Goal: Task Accomplishment & Management: Use online tool/utility

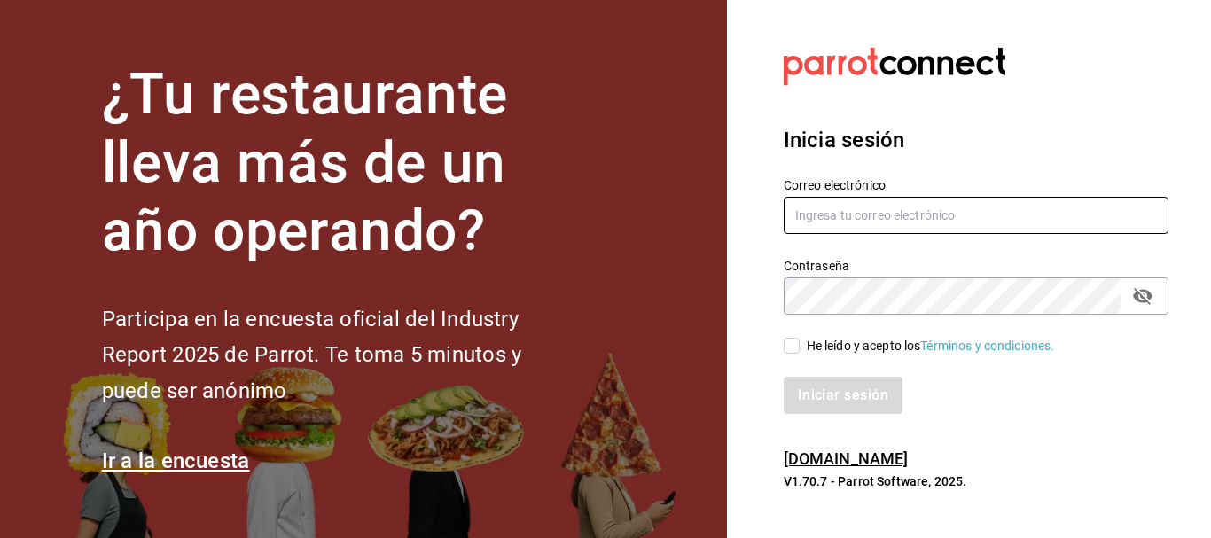
type input "[EMAIL_ADDRESS][PERSON_NAME][DOMAIN_NAME]"
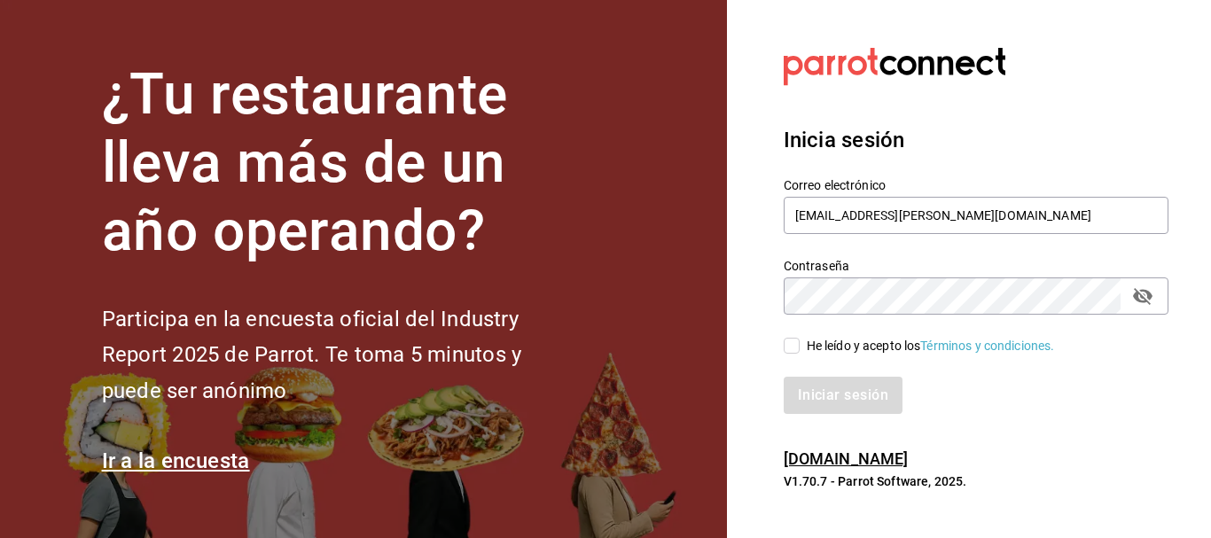
click at [797, 348] on input "He leído y acepto los Términos y condiciones." at bounding box center [792, 346] width 16 height 16
checkbox input "true"
click at [830, 399] on button "Iniciar sesión" at bounding box center [844, 395] width 121 height 37
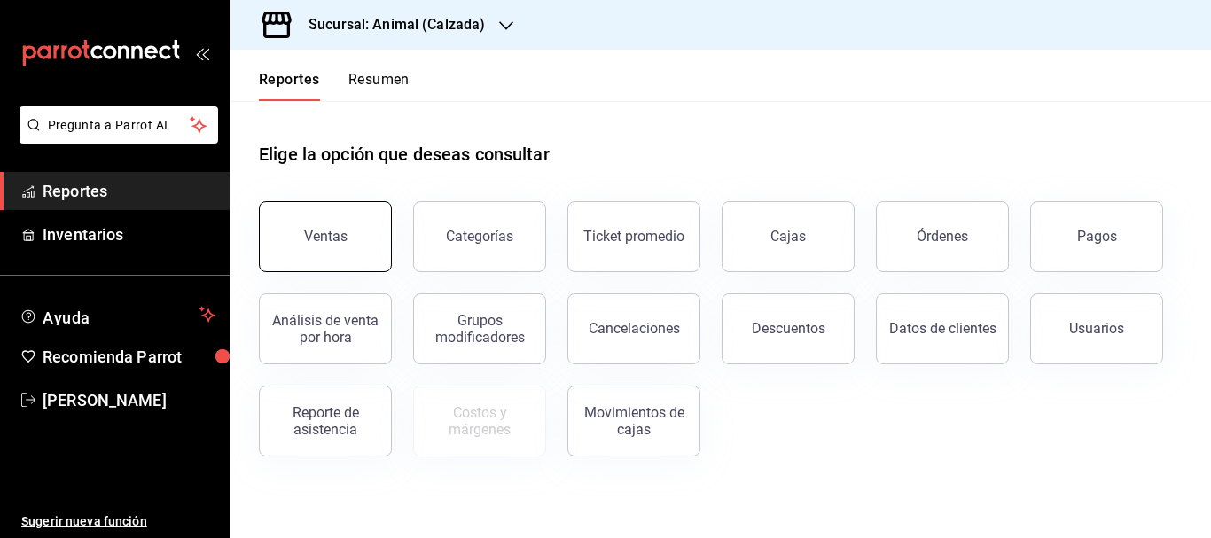
click at [368, 265] on button "Ventas" at bounding box center [325, 236] width 133 height 71
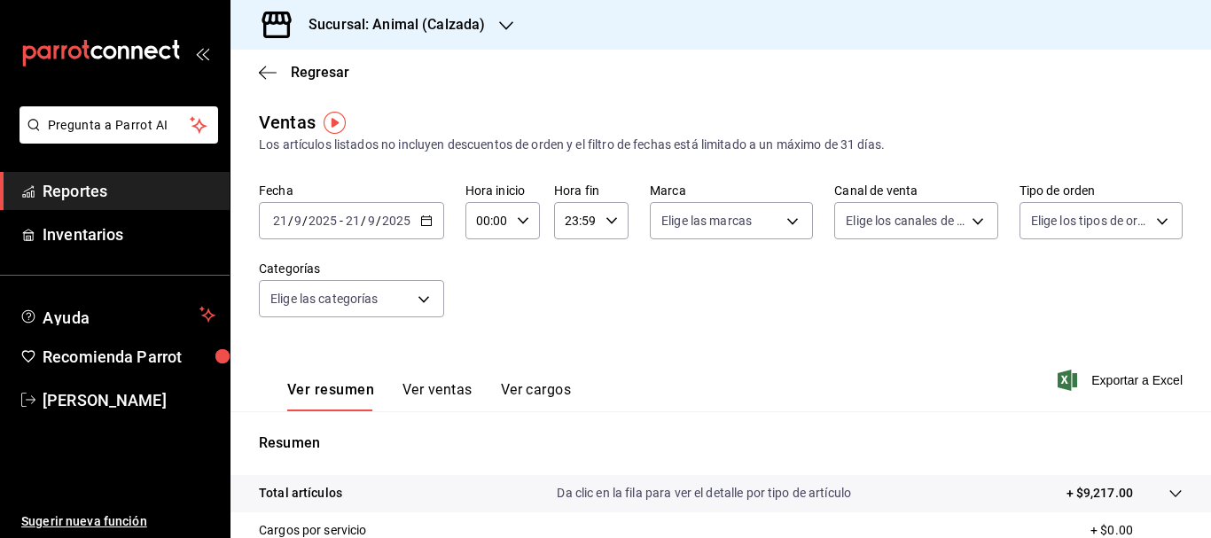
click at [286, 226] on input "21" at bounding box center [280, 221] width 16 height 14
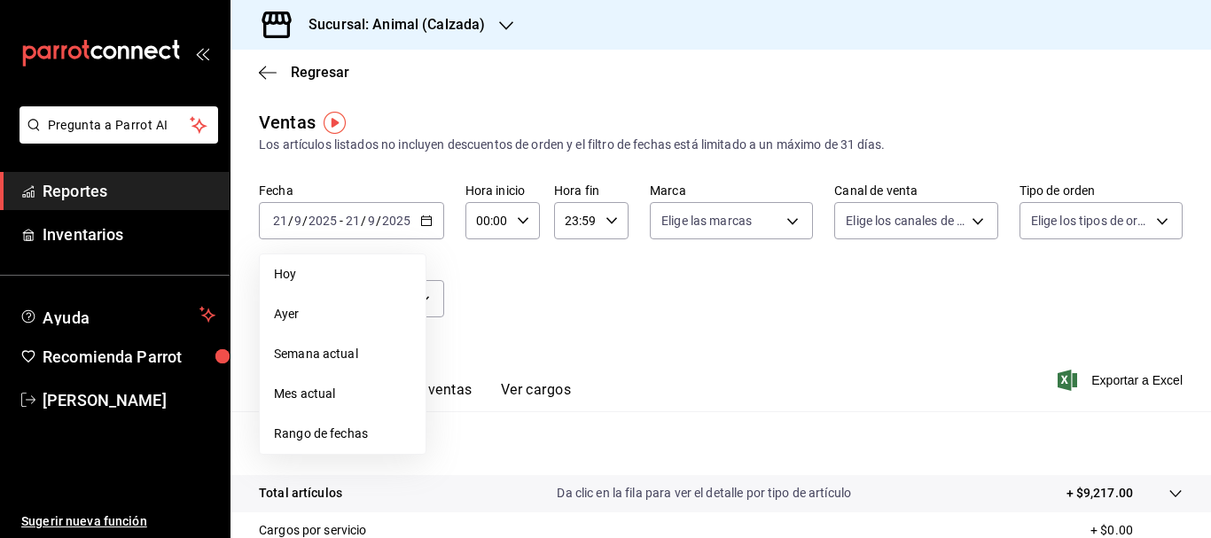
click at [317, 424] on li "Rango de fechas" at bounding box center [343, 434] width 166 height 40
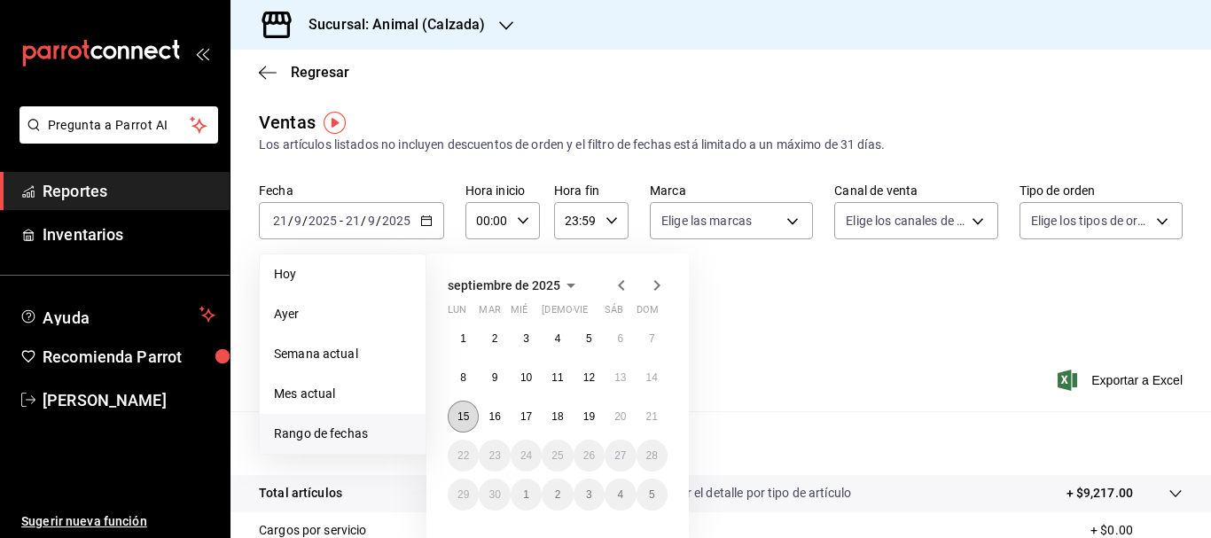
click at [465, 408] on button "15" at bounding box center [463, 417] width 31 height 32
click at [653, 419] on abbr "21" at bounding box center [652, 417] width 12 height 12
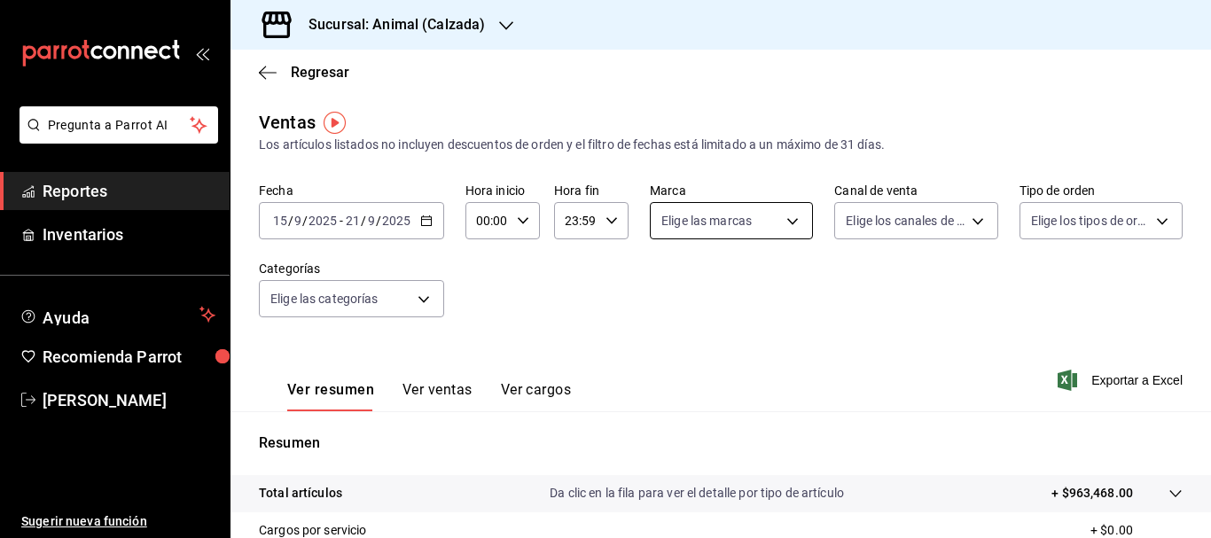
click at [793, 231] on body "Pregunta a Parrot AI Reportes Inventarios Ayuda Recomienda Parrot [PERSON_NAME]…" at bounding box center [605, 269] width 1211 height 538
click at [722, 278] on div "Ver todas" at bounding box center [702, 288] width 91 height 38
type input "e26472f3-9262-489d-bcba-4c6b034529c7"
checkbox input "true"
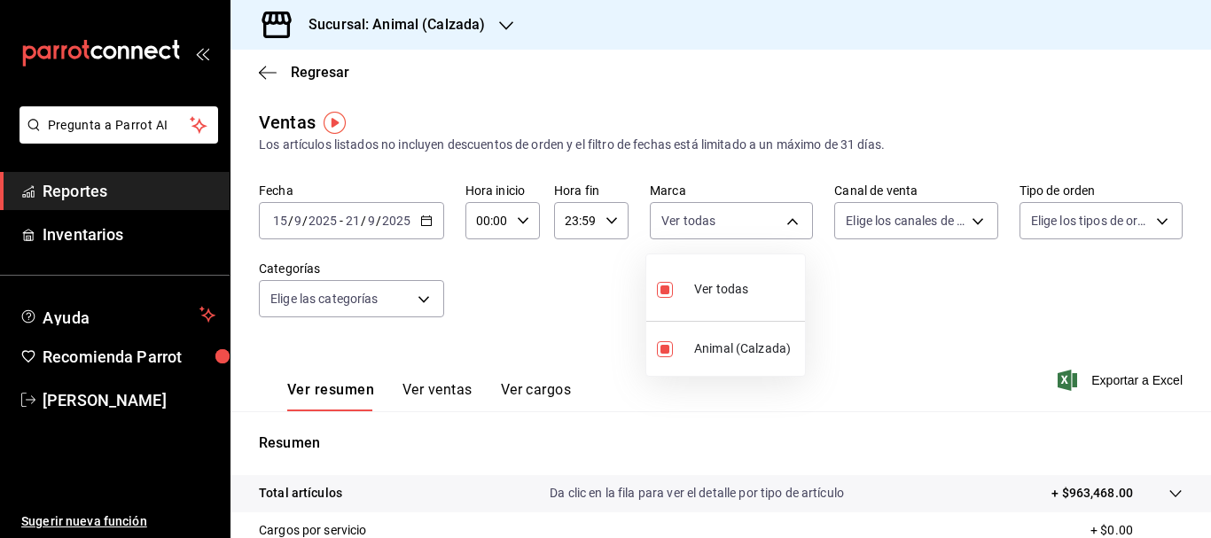
click at [869, 226] on div at bounding box center [605, 269] width 1211 height 538
click at [869, 226] on body "Pregunta a Parrot AI Reportes Inventarios Ayuda Recomienda Parrot [PERSON_NAME]…" at bounding box center [605, 269] width 1211 height 538
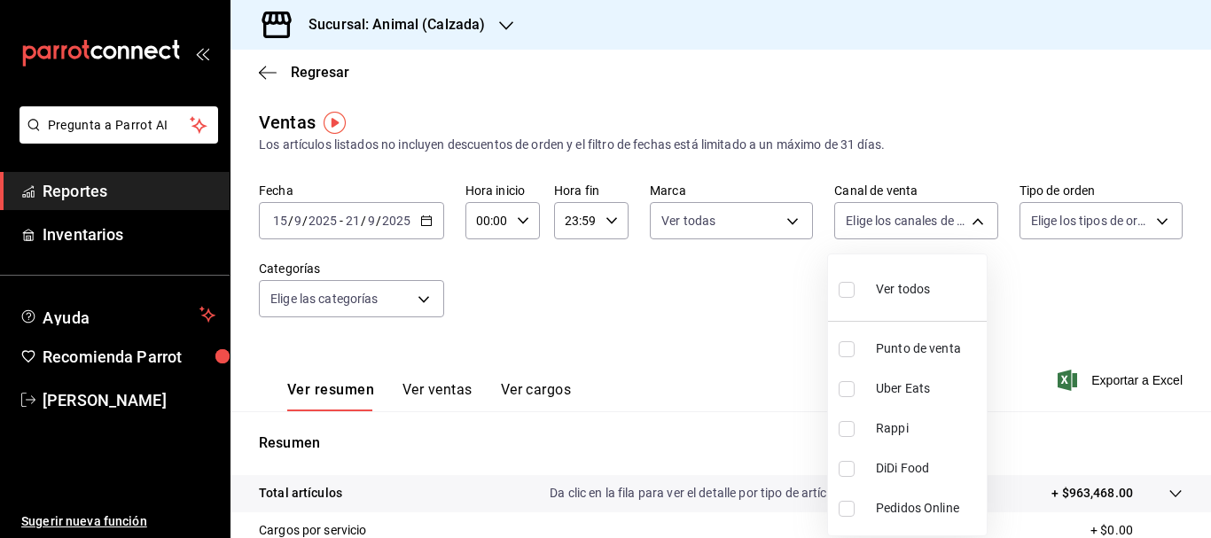
click at [849, 284] on input "checkbox" at bounding box center [847, 290] width 16 height 16
checkbox input "true"
type input "PARROT,UBER_EATS,RAPPI,DIDI_FOOD,ONLINE"
checkbox input "true"
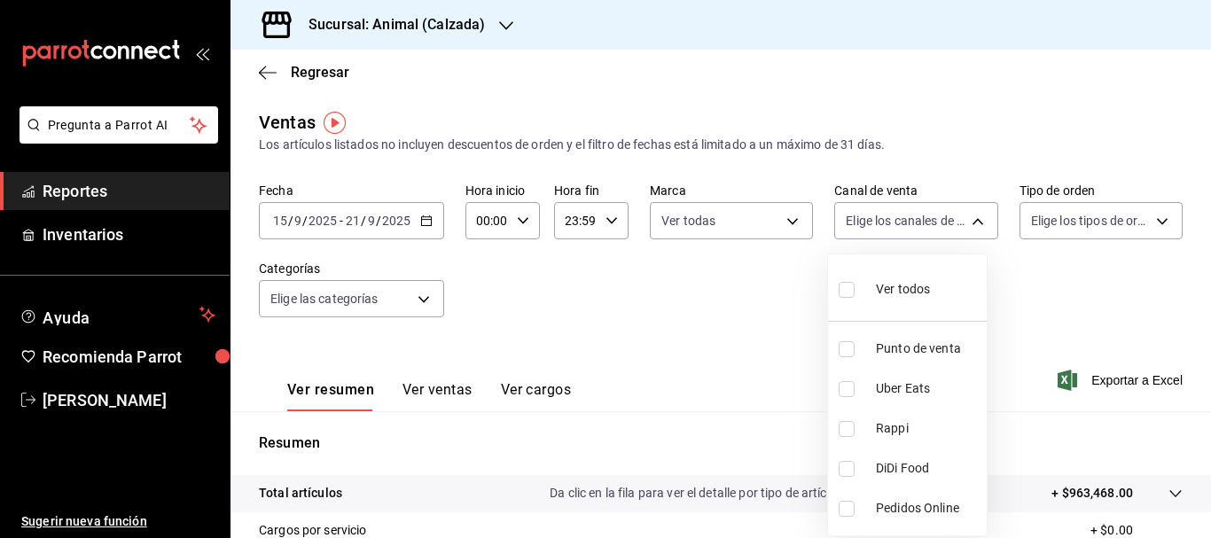
checkbox input "true"
click at [1103, 224] on div at bounding box center [605, 269] width 1211 height 538
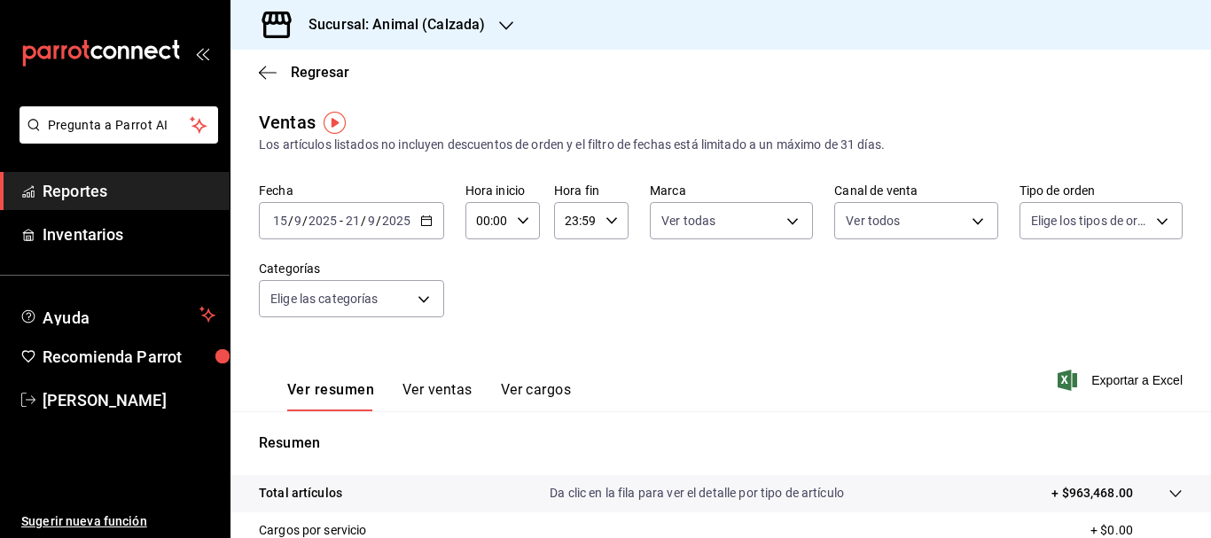
click at [1103, 224] on div "Ver todos Punto de venta Uber Eats Rappi DiDi Food Pedidos Online" at bounding box center [605, 269] width 1211 height 538
click at [1103, 224] on body "Pregunta a Parrot AI Reportes Inventarios Ayuda Recomienda Parrot [PERSON_NAME]…" at bounding box center [605, 269] width 1211 height 538
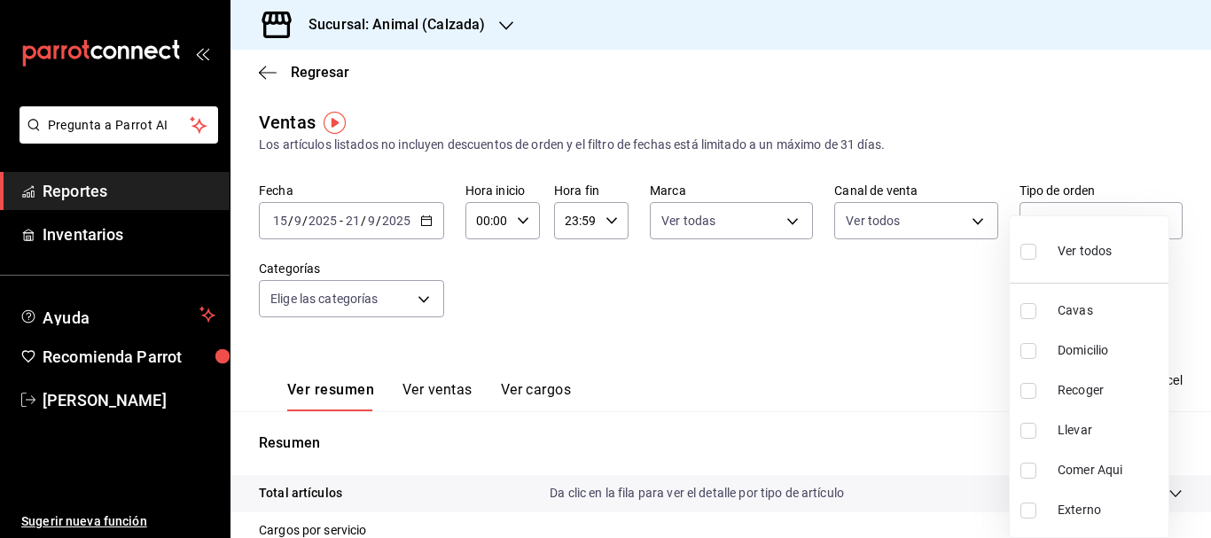
click at [1030, 256] on input "checkbox" at bounding box center [1029, 252] width 16 height 16
checkbox input "true"
type input "588630d3-b511-4bba-a729-32472510037f,54b7ae00-ca47-4ec1-b7ff-55842c0a2b62,92293…"
checkbox input "true"
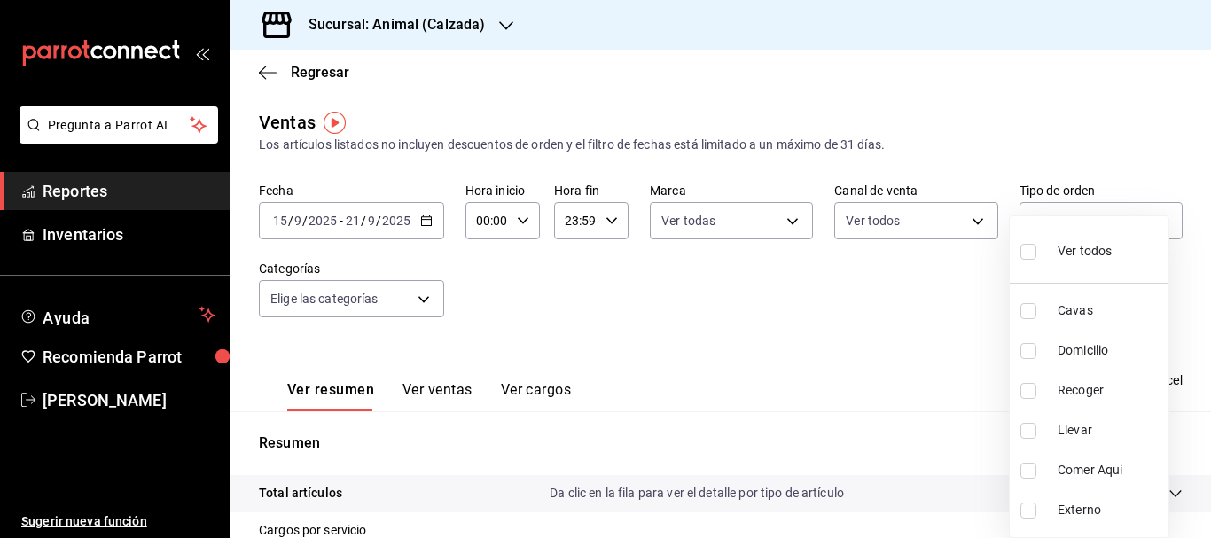
checkbox input "true"
click at [422, 302] on div at bounding box center [605, 269] width 1211 height 538
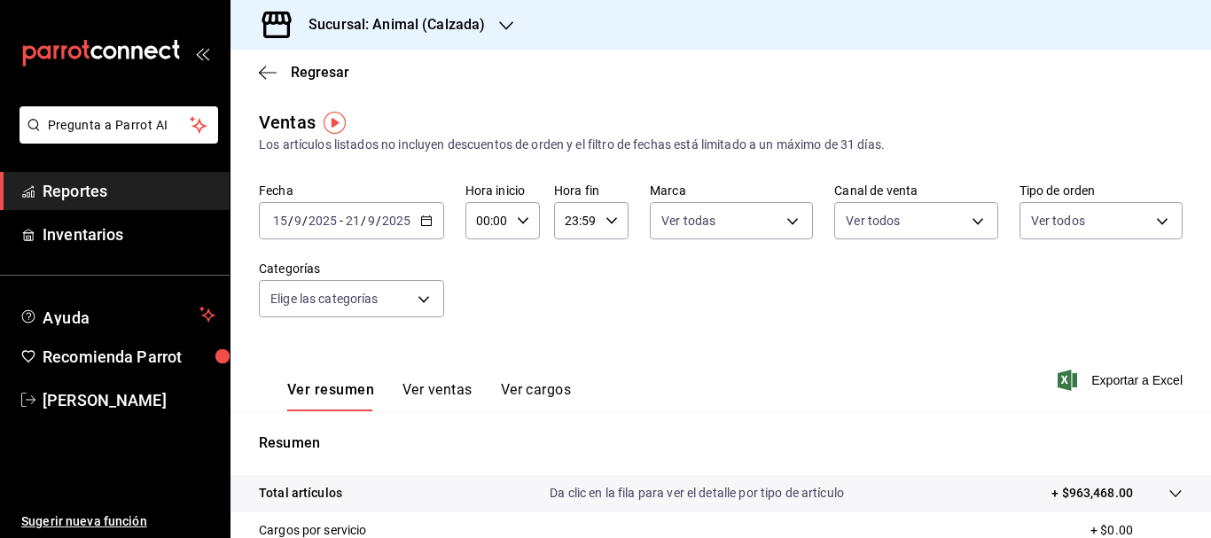
click at [422, 302] on body "Pregunta a Parrot AI Reportes Inventarios Ayuda Recomienda Parrot [PERSON_NAME]…" at bounding box center [605, 269] width 1211 height 538
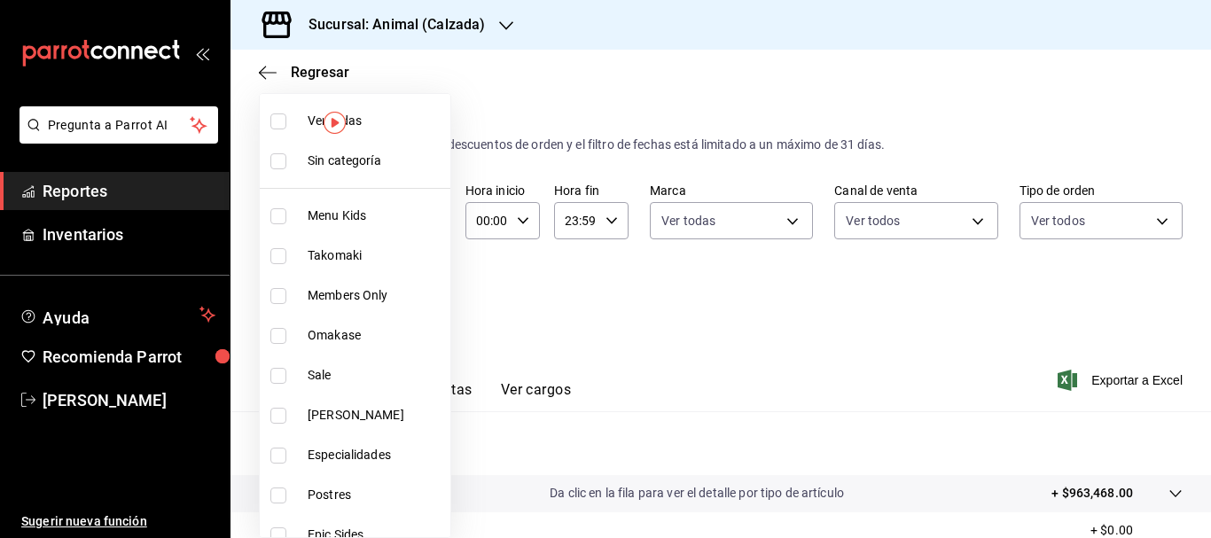
click at [278, 168] on input "checkbox" at bounding box center [278, 161] width 16 height 16
checkbox input "true"
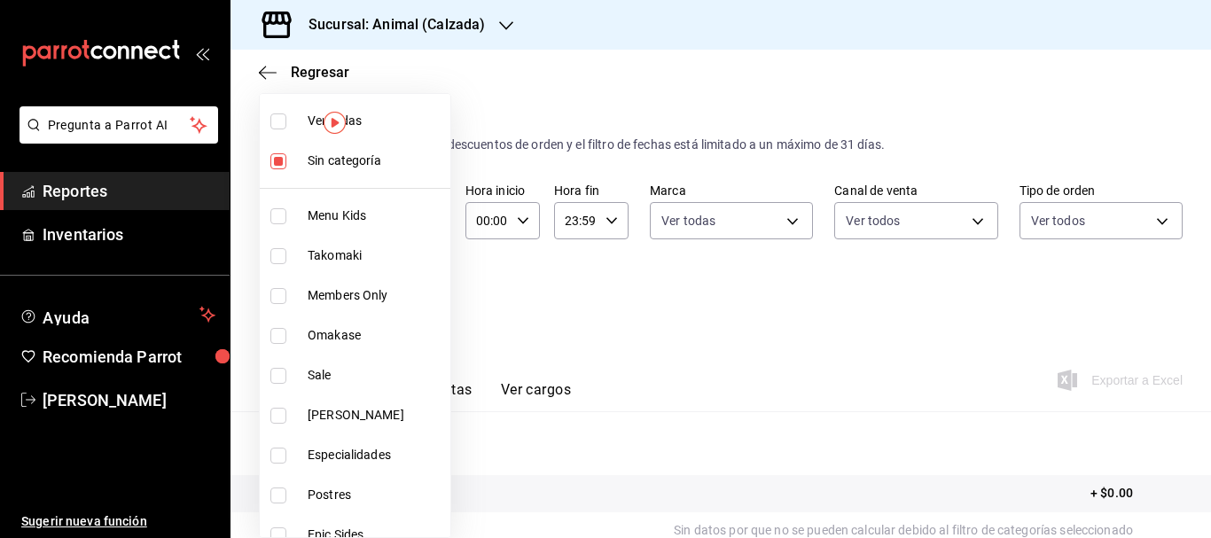
click at [278, 125] on input "checkbox" at bounding box center [278, 121] width 16 height 16
checkbox input "true"
type input "577524a9-a437-43f3-84d2-cf2e6968635f,5d35a5f4-3063-4397-a550-a8f4eca83956,9bcdf…"
checkbox input "true"
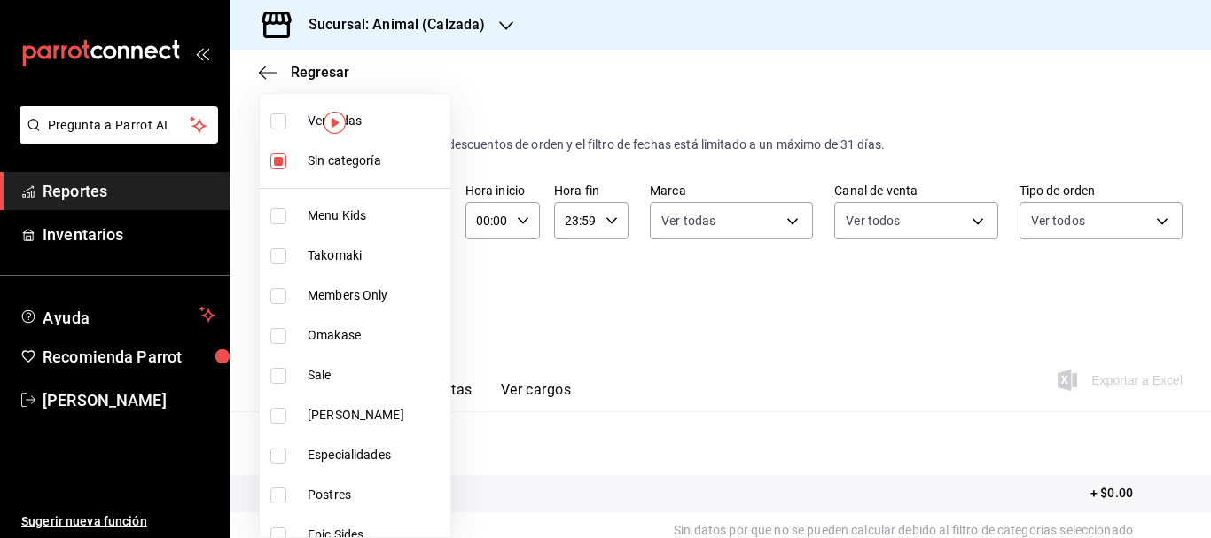
checkbox input "true"
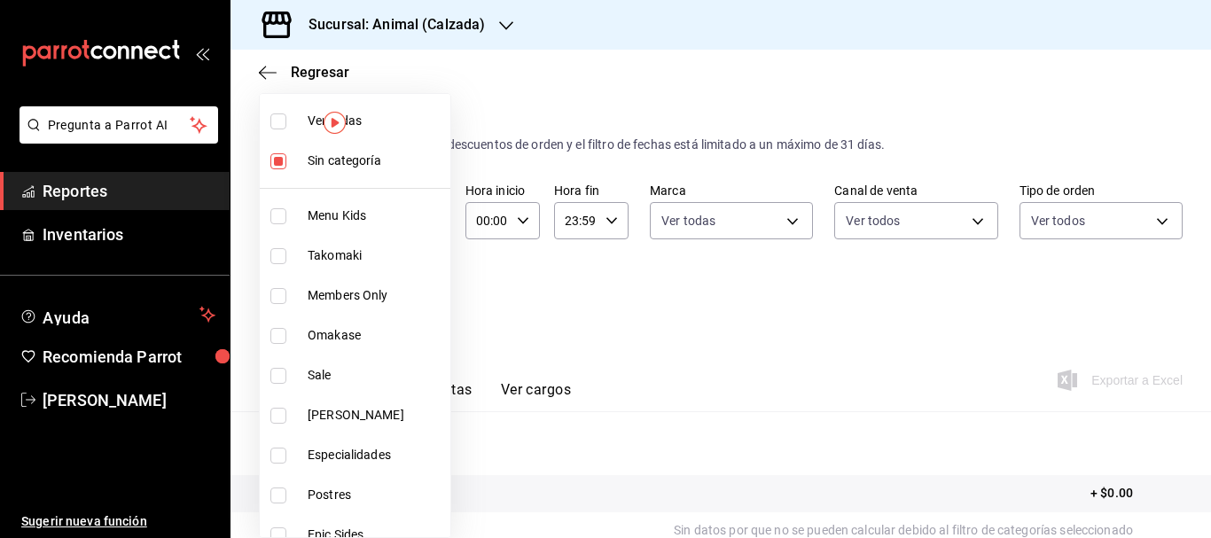
checkbox input "true"
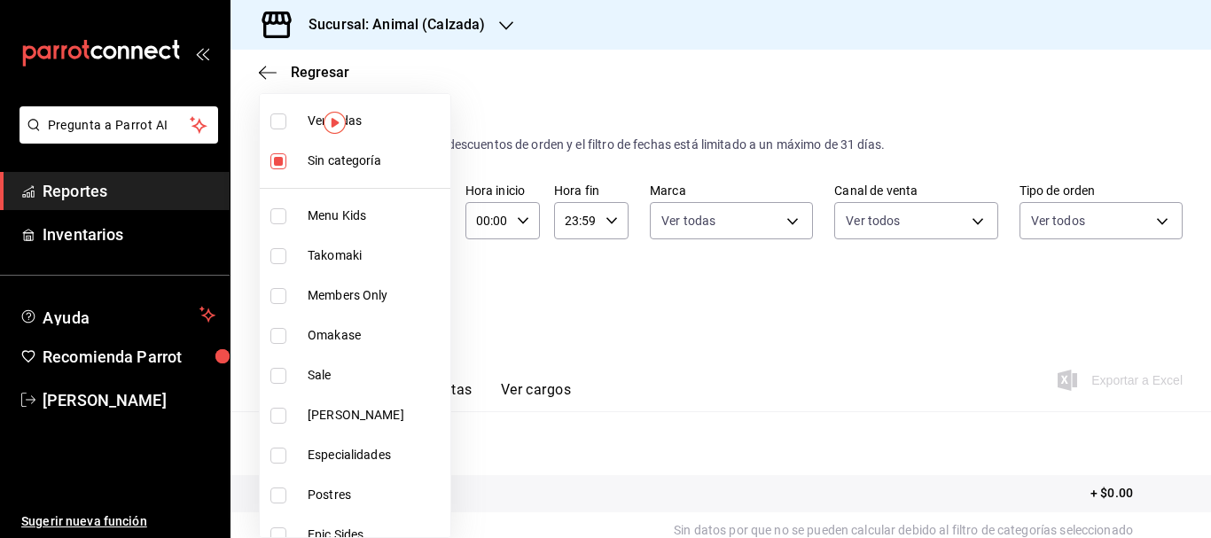
checkbox input "true"
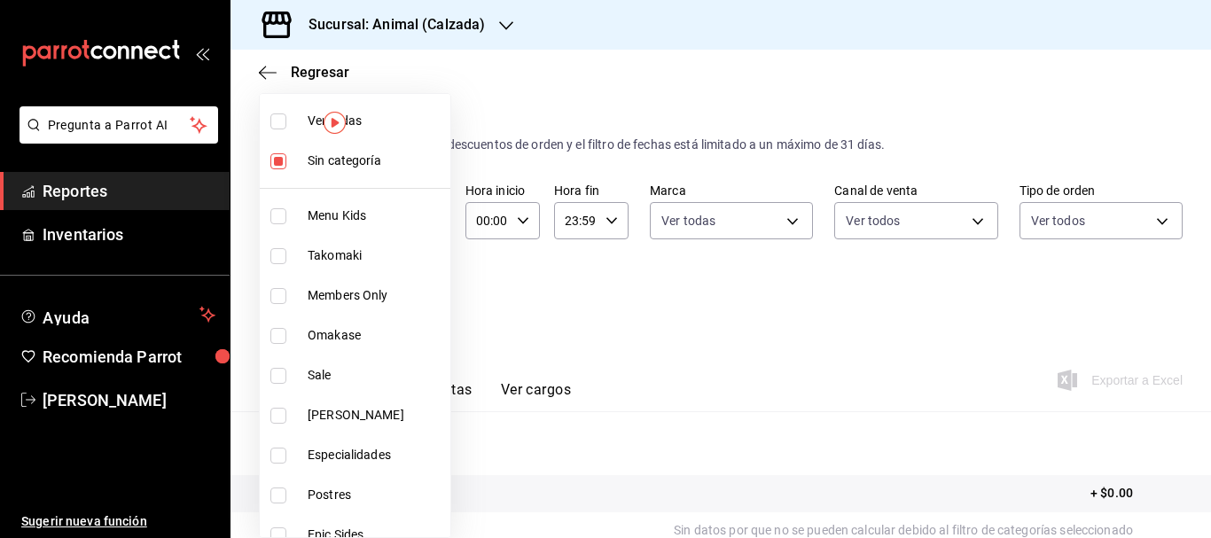
checkbox input "true"
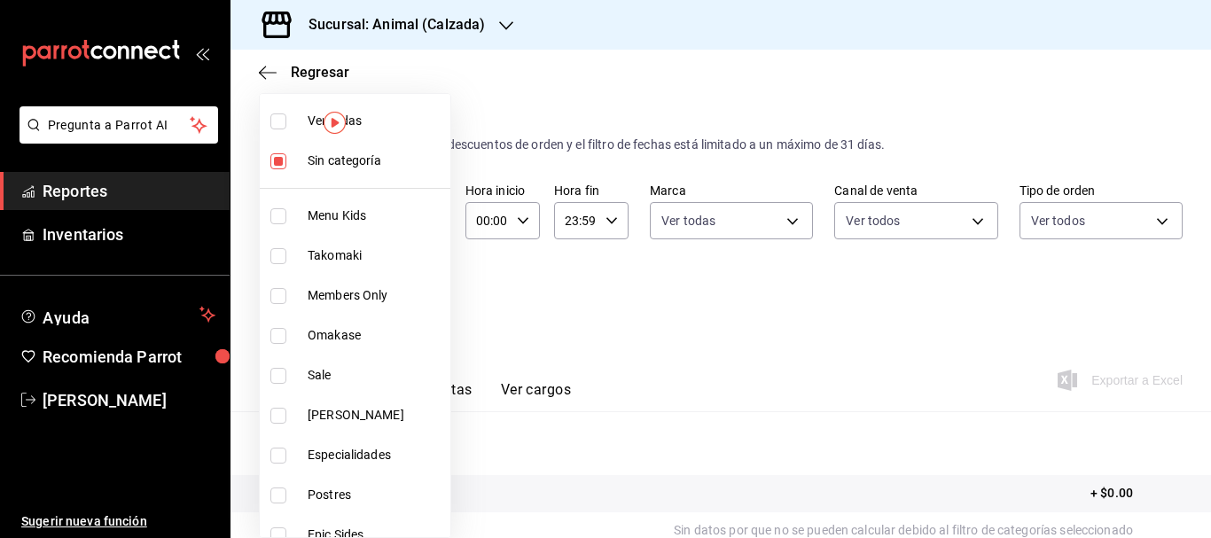
checkbox input "true"
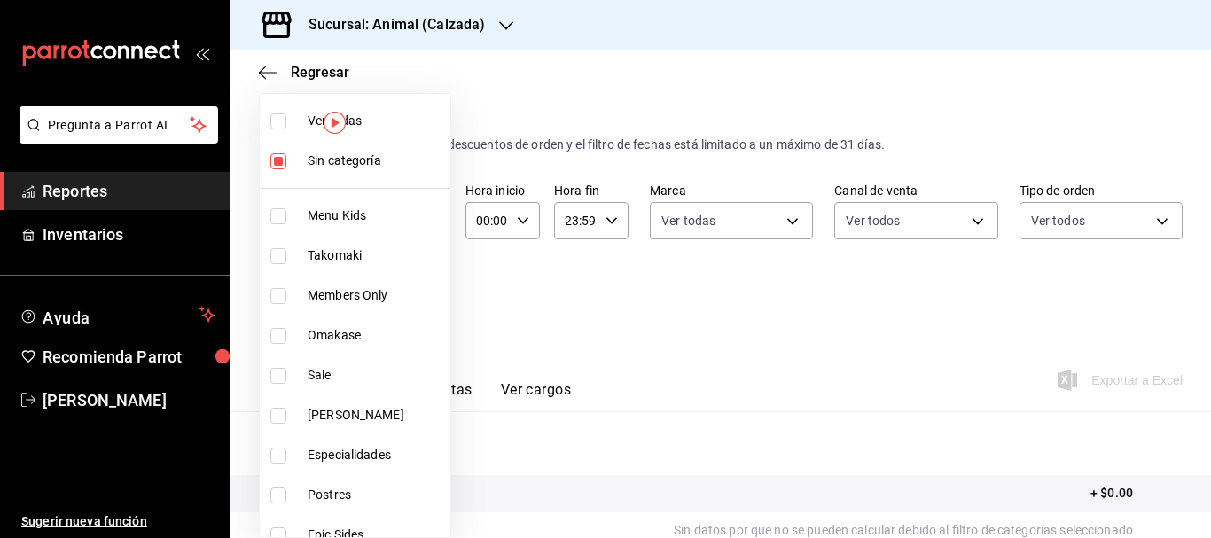
checkbox input "true"
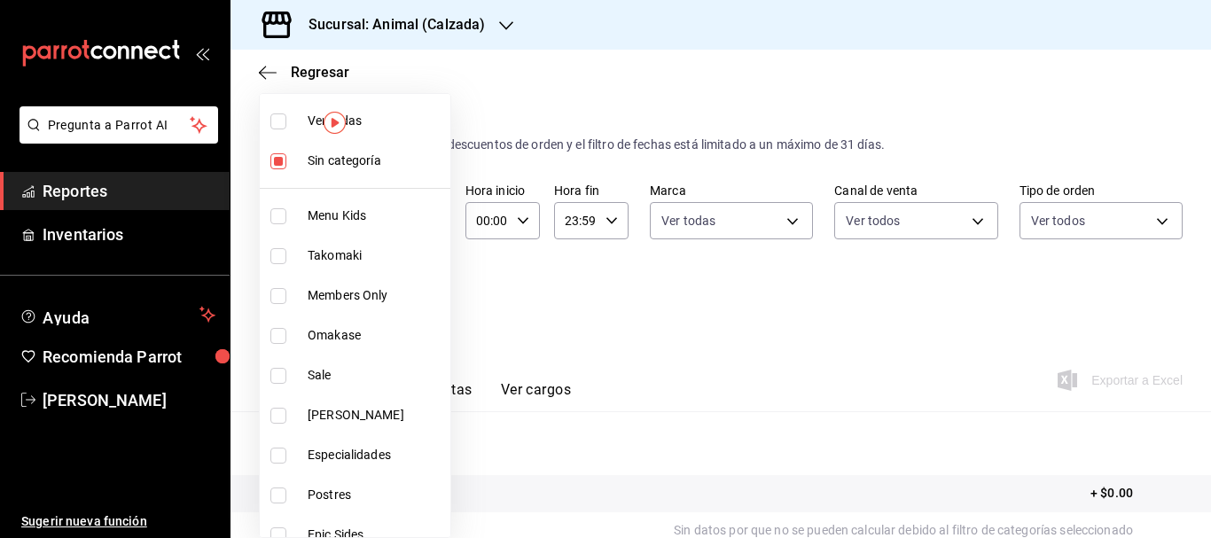
checkbox input "true"
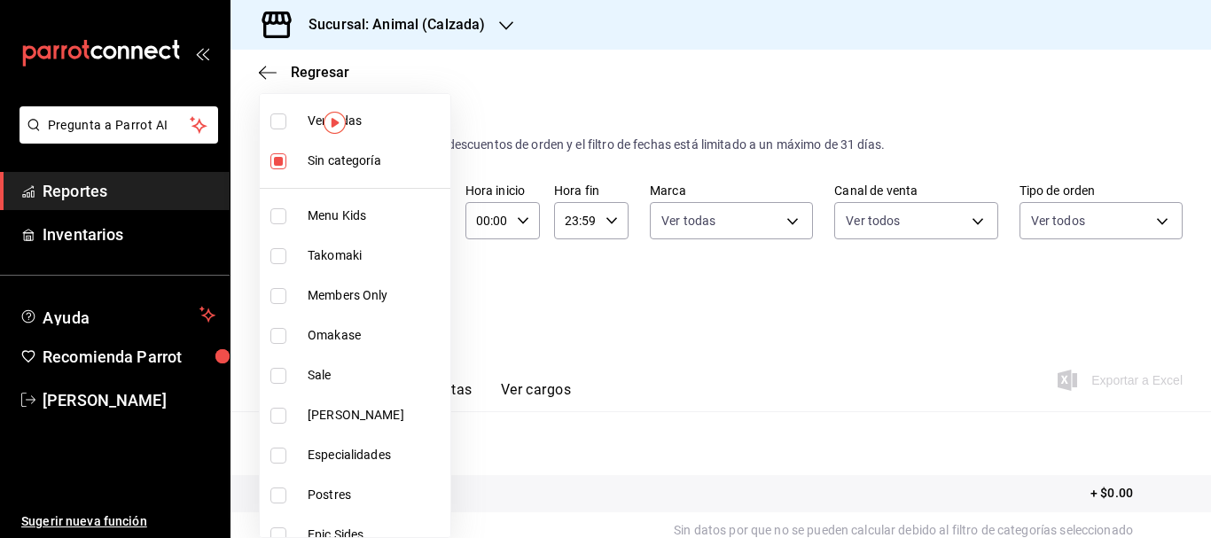
checkbox input "true"
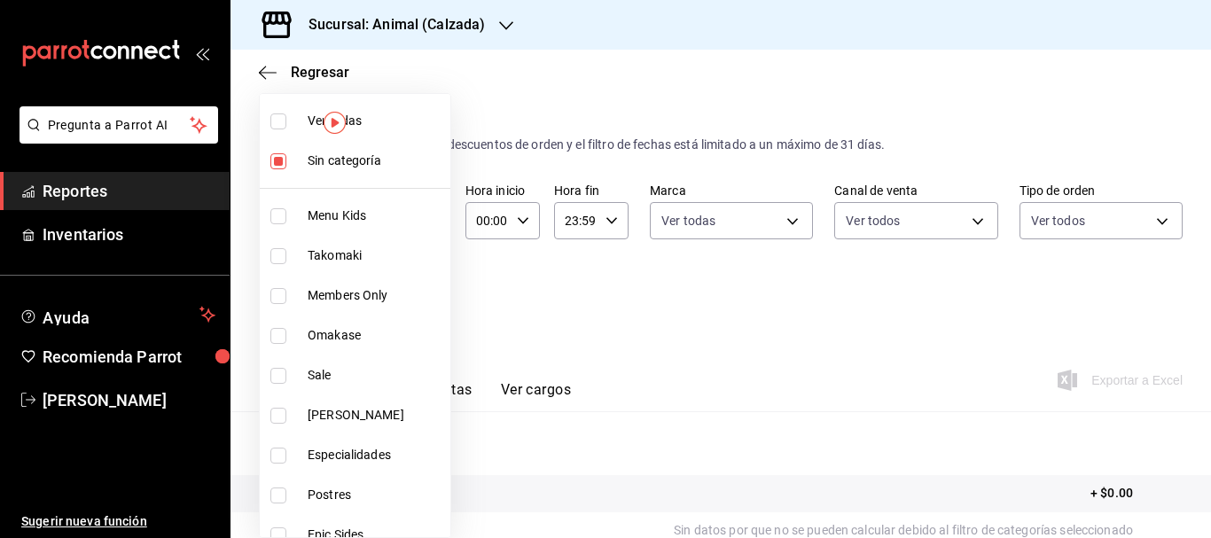
checkbox input "true"
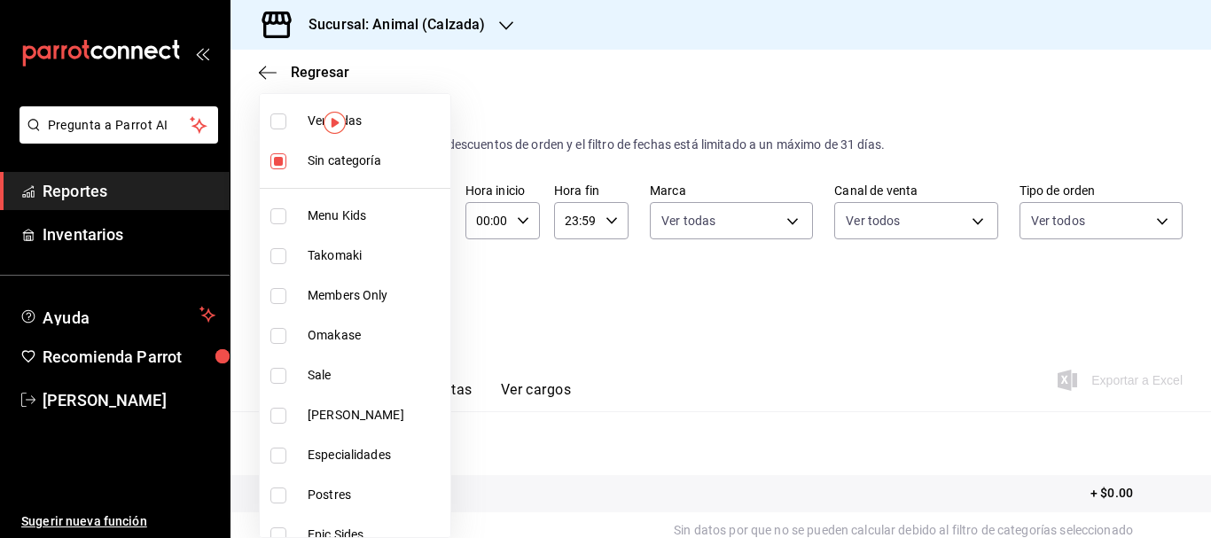
checkbox input "true"
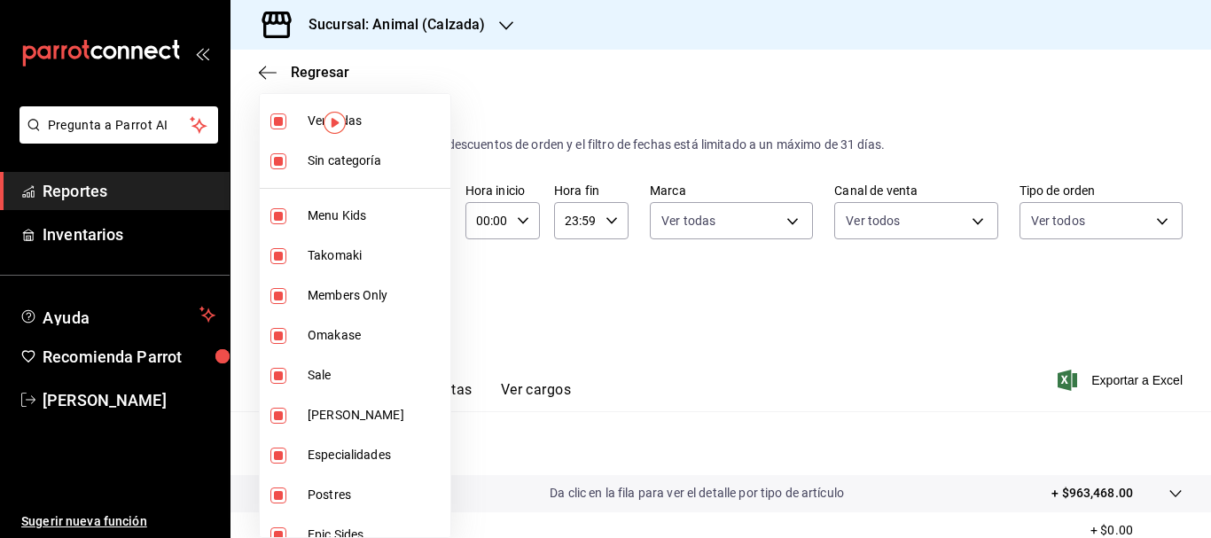
click at [733, 376] on div at bounding box center [605, 269] width 1211 height 538
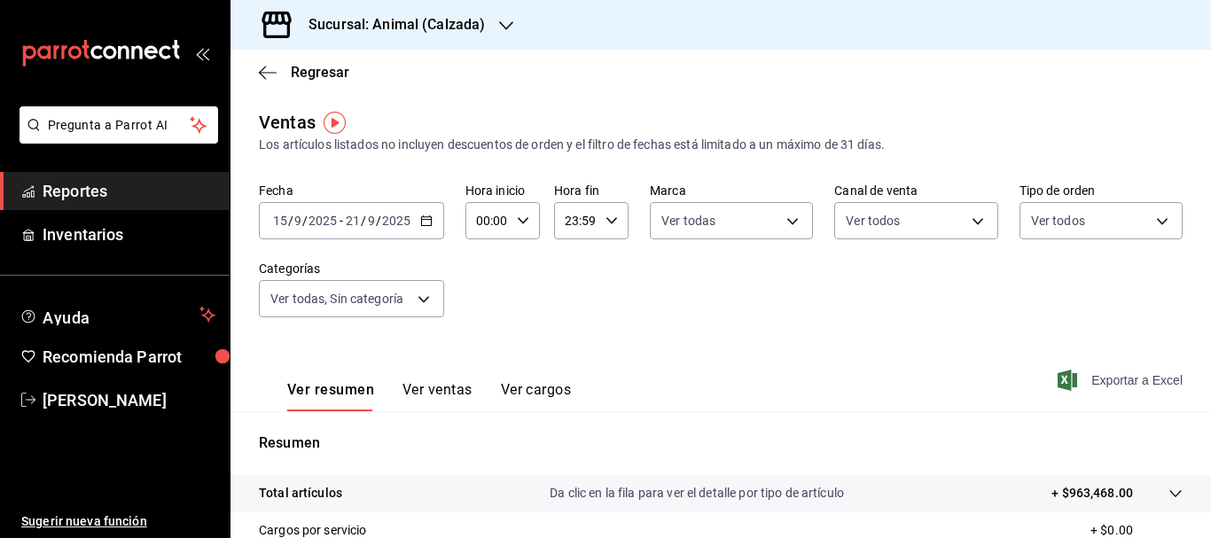
click at [1127, 380] on span "Exportar a Excel" at bounding box center [1121, 380] width 121 height 21
click at [500, 7] on div "Sucursal: Animal (Calzada)" at bounding box center [383, 25] width 276 height 50
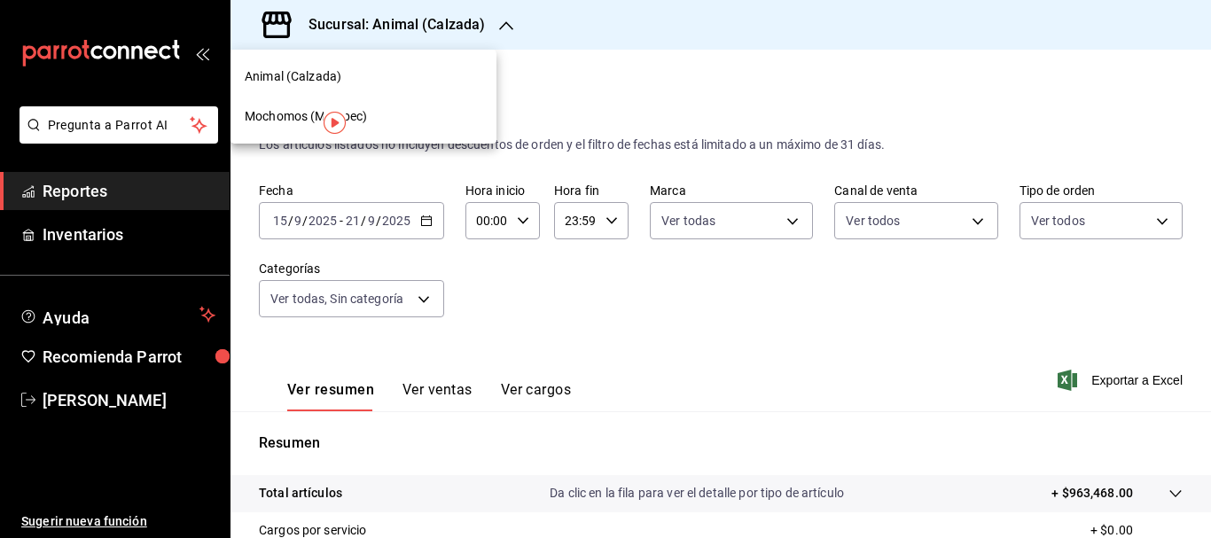
click at [395, 108] on div "Mochomos (Metepec)" at bounding box center [364, 116] width 238 height 19
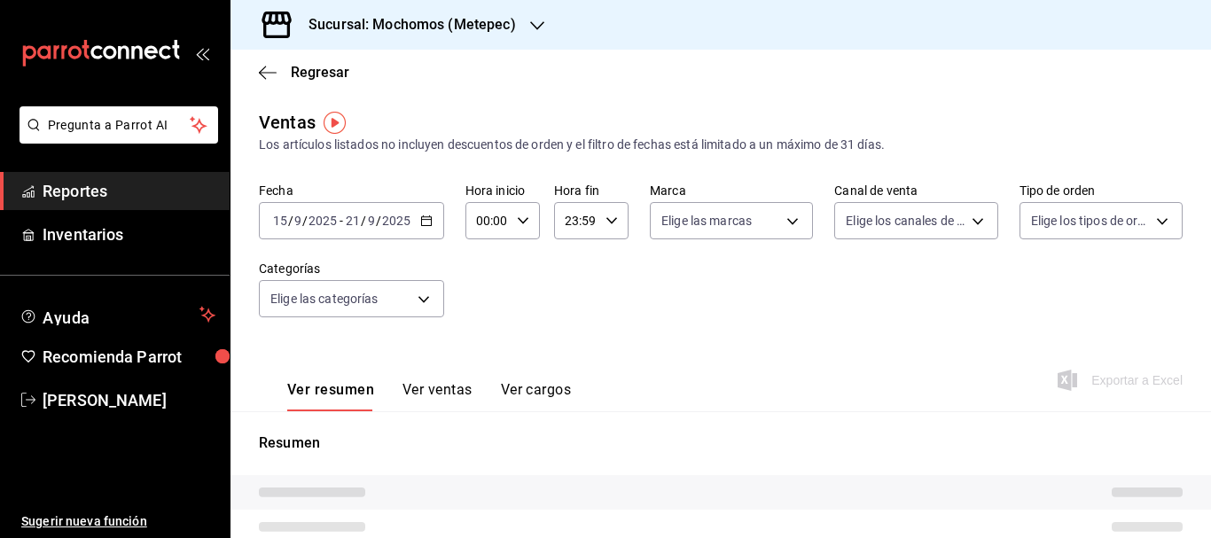
type input "PARROT,UBER_EATS,RAPPI,DIDI_FOOD,ONLINE"
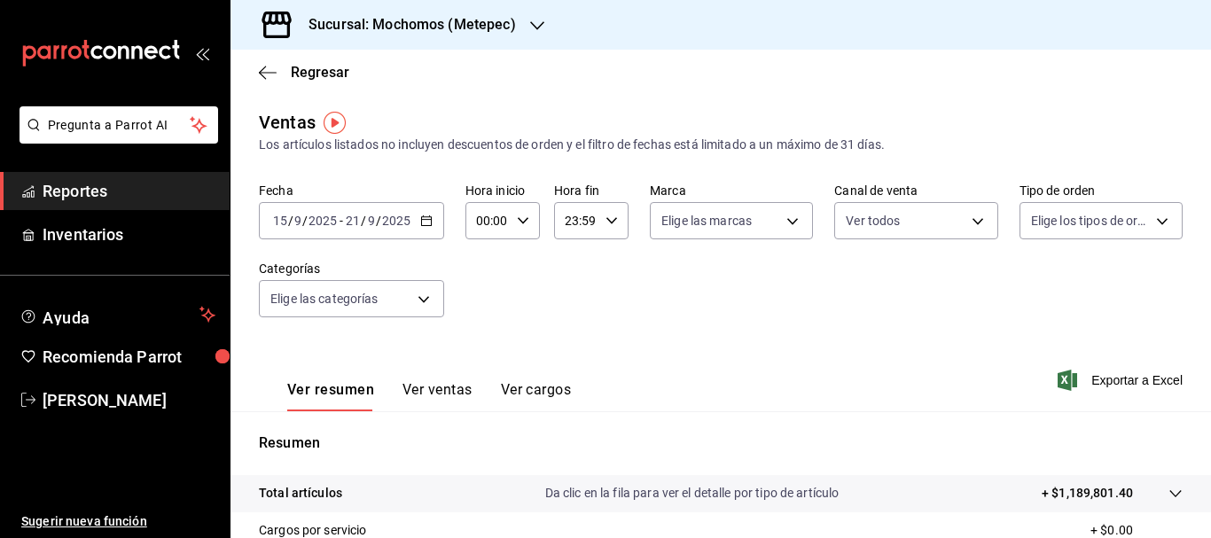
click at [274, 219] on input "15" at bounding box center [280, 221] width 16 height 14
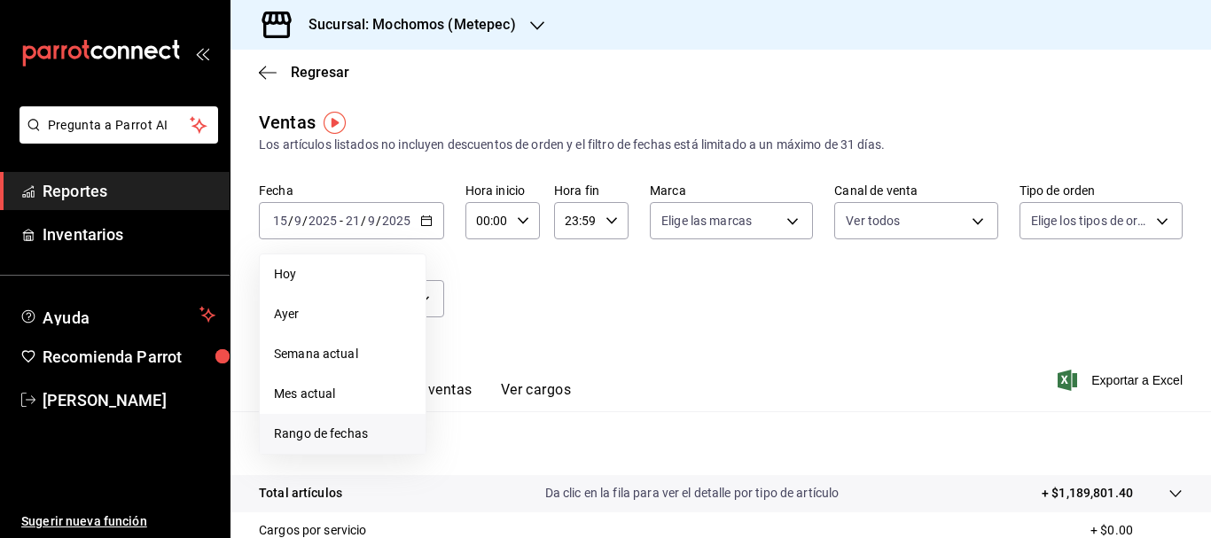
click at [348, 428] on span "Rango de fechas" at bounding box center [342, 434] width 137 height 19
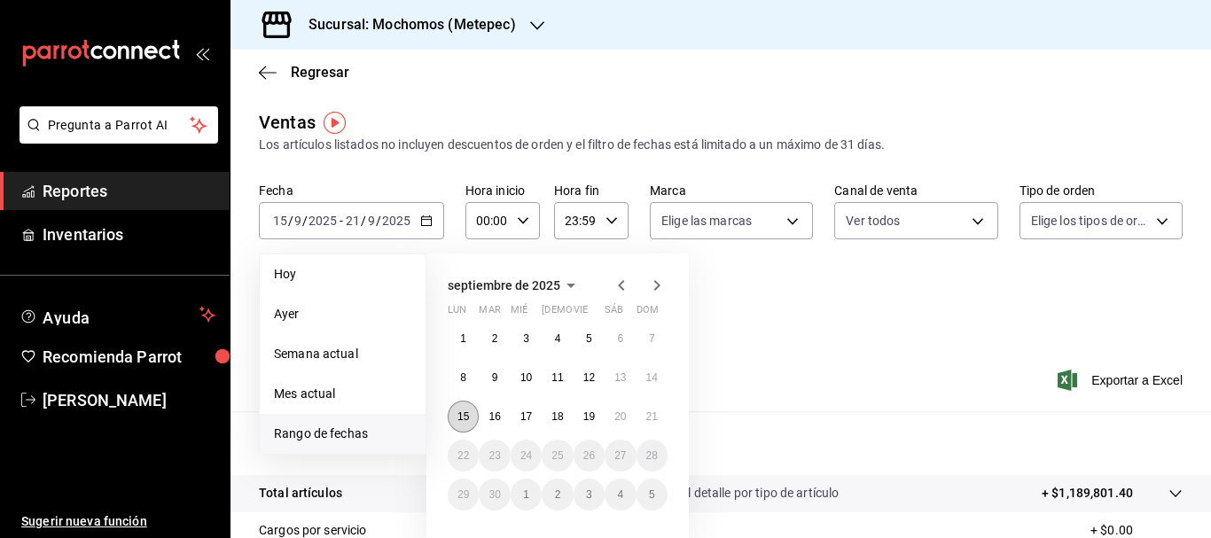
click at [466, 407] on button "15" at bounding box center [463, 417] width 31 height 32
click at [646, 416] on abbr "21" at bounding box center [652, 417] width 12 height 12
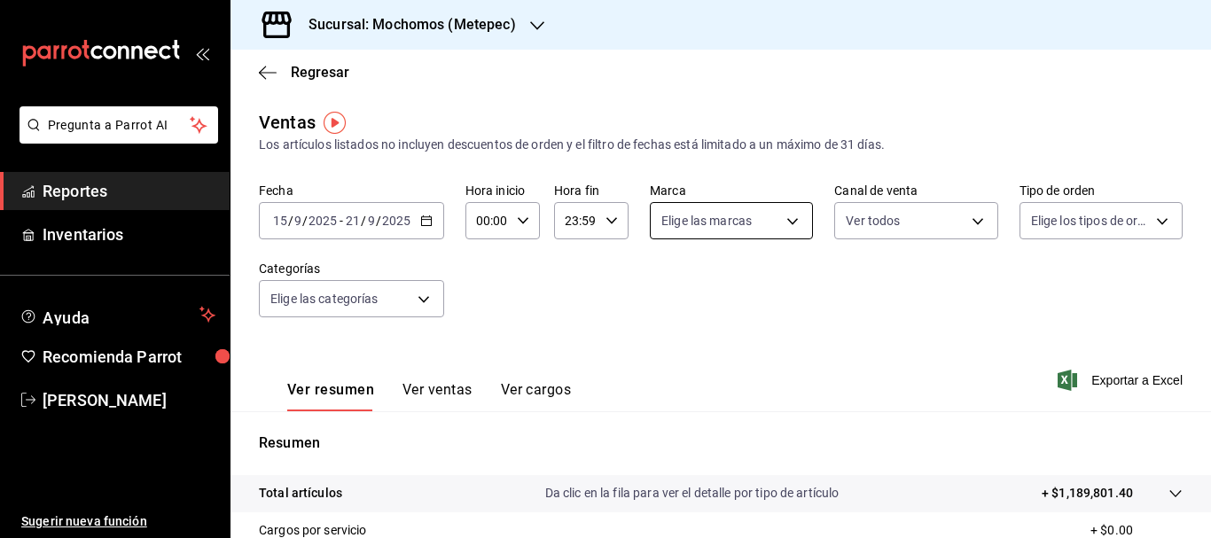
click at [789, 223] on body "Pregunta a Parrot AI Reportes Inventarios Ayuda Recomienda Parrot [PERSON_NAME]…" at bounding box center [605, 269] width 1211 height 538
click at [682, 299] on div "Ver todas" at bounding box center [702, 288] width 91 height 38
type input "2365f74e-aa6b-4392-bdf2-72765591bddf"
checkbox input "true"
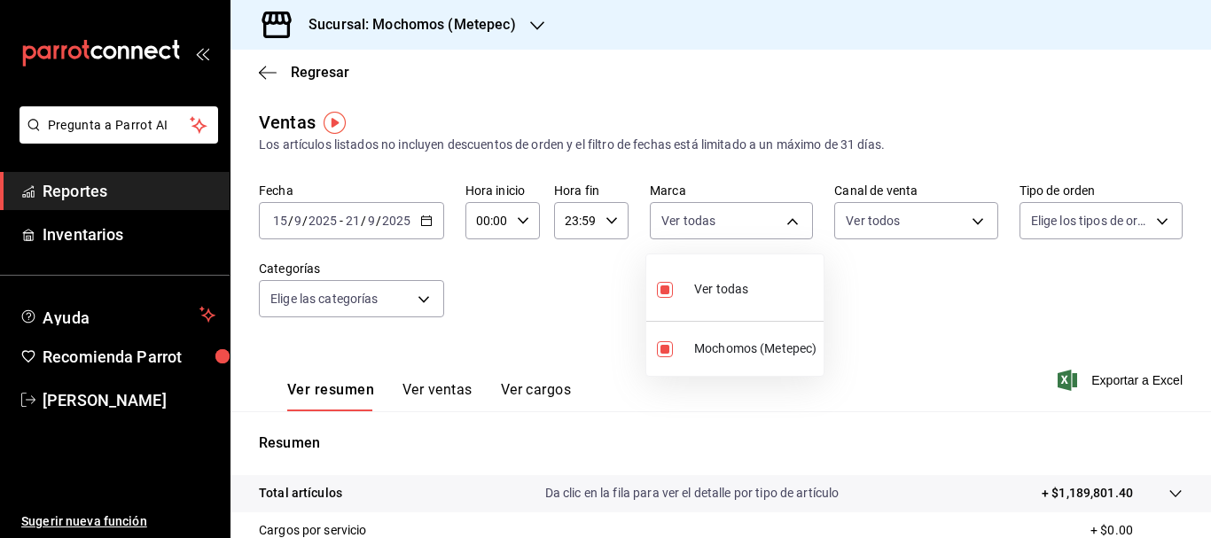
click at [886, 224] on div at bounding box center [605, 269] width 1211 height 538
click at [886, 224] on body "Pregunta a Parrot AI Reportes Inventarios Ayuda Recomienda Parrot [PERSON_NAME]…" at bounding box center [605, 269] width 1211 height 538
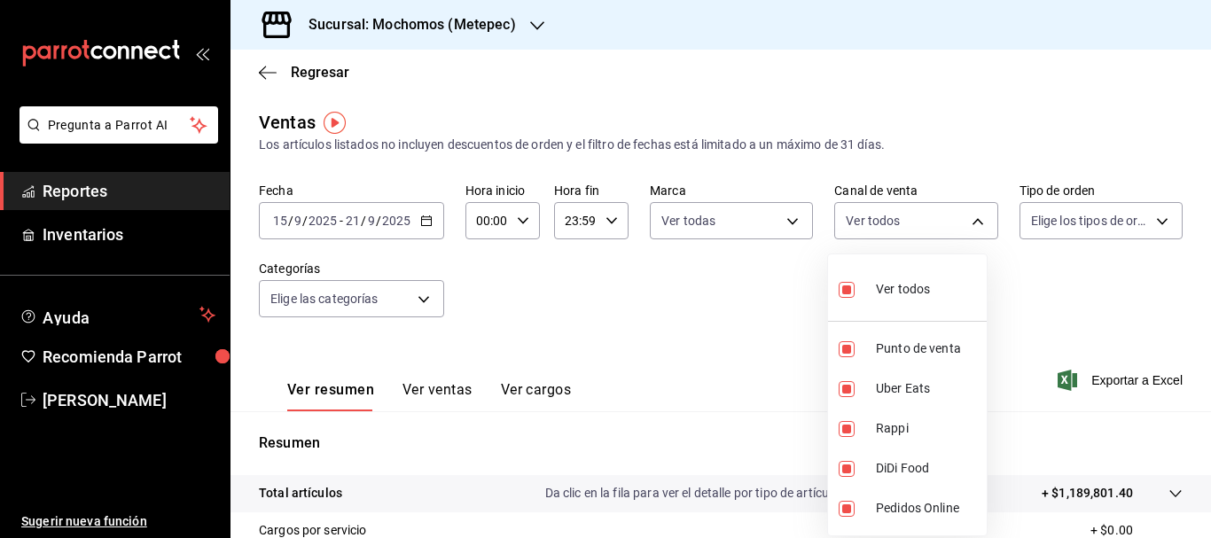
click at [1042, 219] on div at bounding box center [605, 269] width 1211 height 538
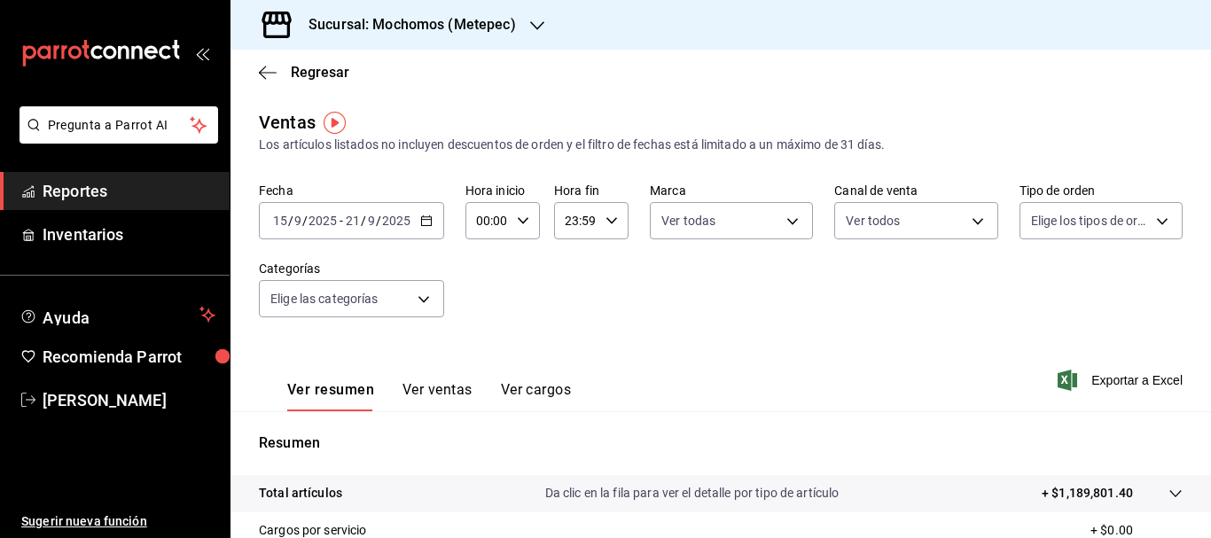
click at [1042, 219] on body "Pregunta a Parrot AI Reportes Inventarios Ayuda Recomienda Parrot [PERSON_NAME]…" at bounding box center [605, 269] width 1211 height 538
click at [1031, 291] on input "checkbox" at bounding box center [1029, 290] width 16 height 16
checkbox input "true"
type input "3a236ed8-2e24-47ca-8e59-ead494492482,da8509e8-5fca-4f62-958e-973104937870,EXTER…"
checkbox input "true"
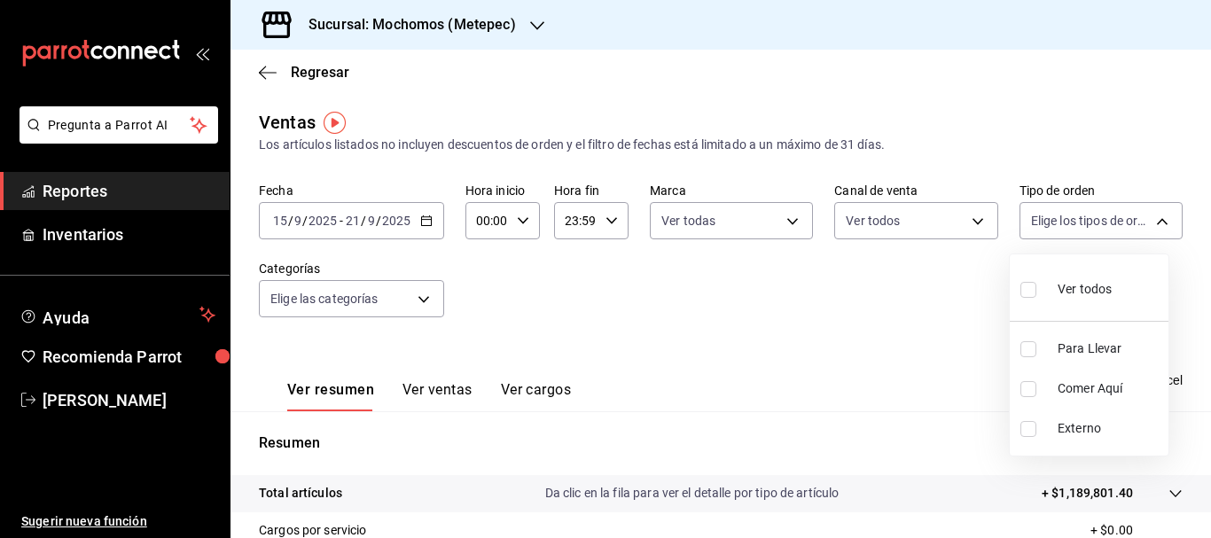
checkbox input "true"
click at [313, 287] on div at bounding box center [605, 269] width 1211 height 538
click at [313, 287] on body "Pregunta a Parrot AI Reportes Inventarios Ayuda Recomienda Parrot [PERSON_NAME]…" at bounding box center [605, 269] width 1211 height 538
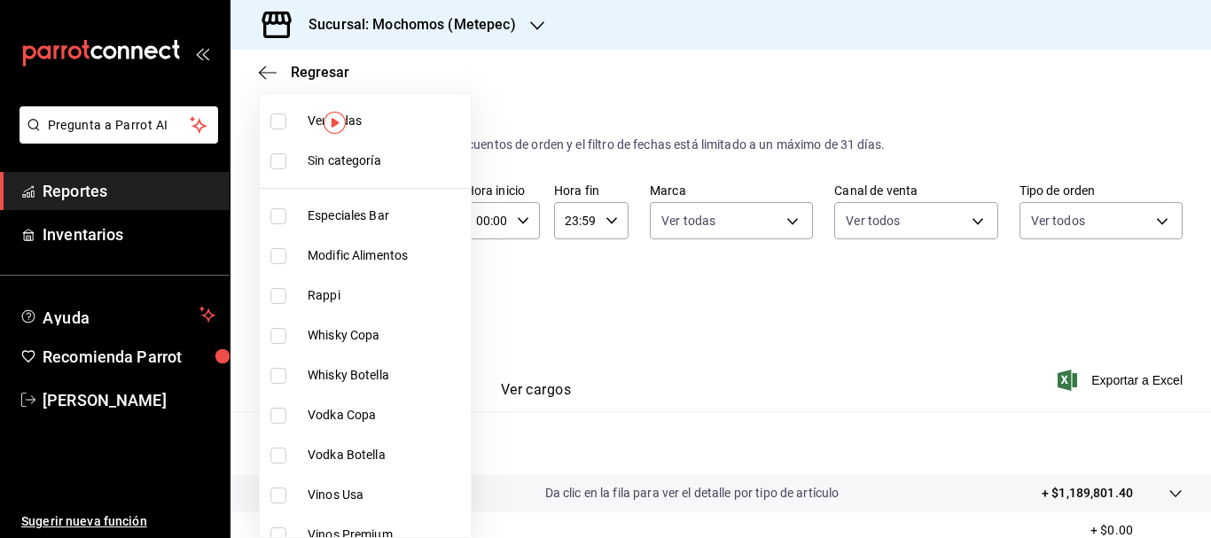
click at [276, 162] on input "checkbox" at bounding box center [278, 161] width 16 height 16
checkbox input "true"
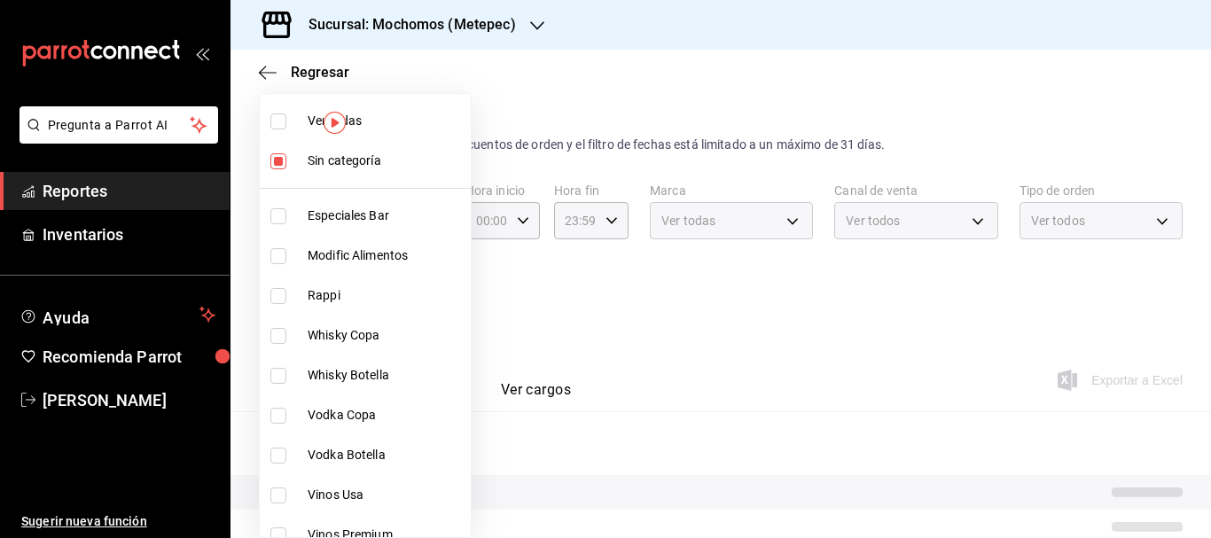
click at [272, 113] on input "checkbox" at bounding box center [278, 121] width 16 height 16
checkbox input "true"
type input "c9cbc288-c827-488d-81f5-370afefb1912,46081463-7037-4dd2-a9ab-e56ff6a8fa7c,bf958…"
checkbox input "true"
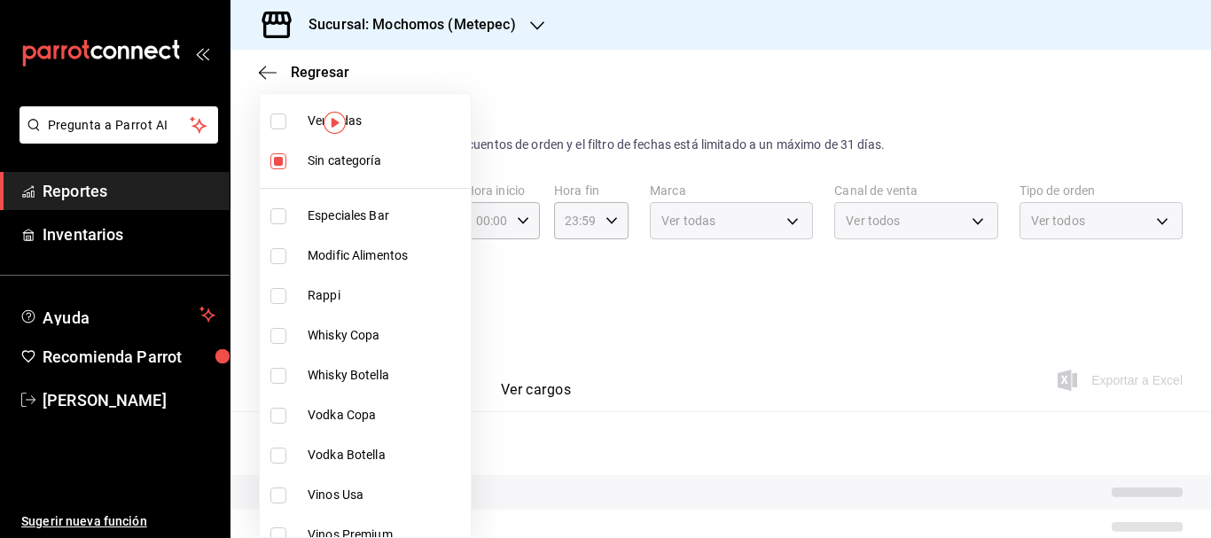
checkbox input "true"
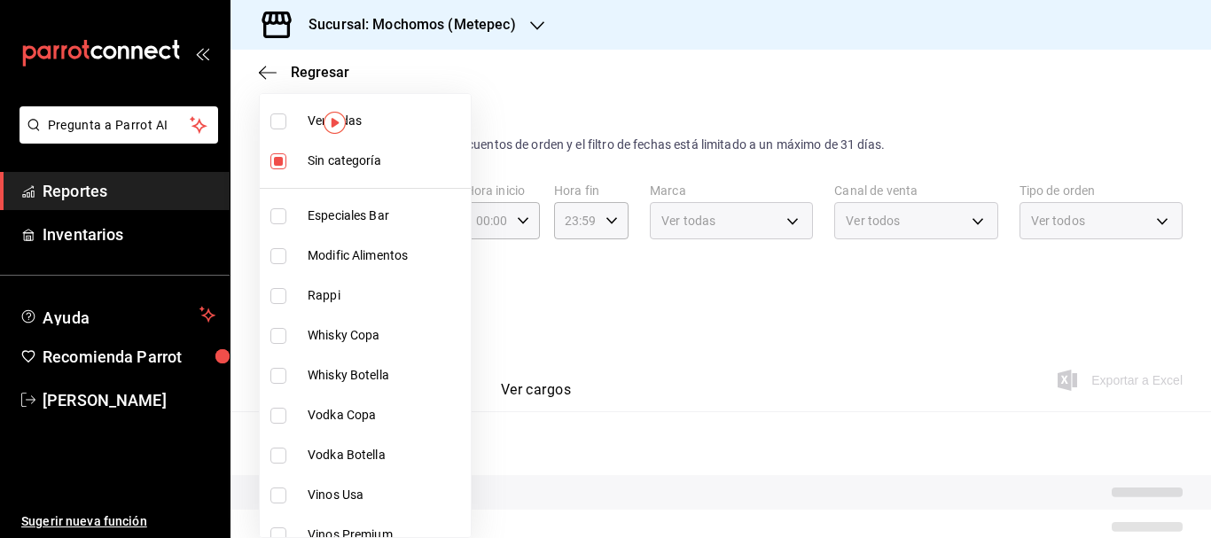
checkbox input "true"
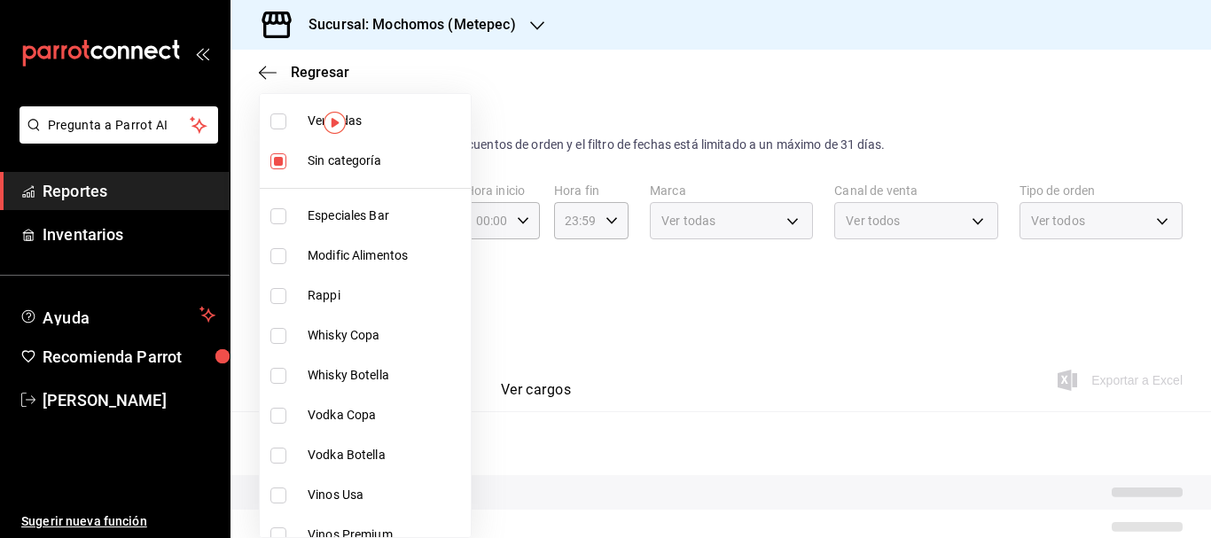
checkbox input "true"
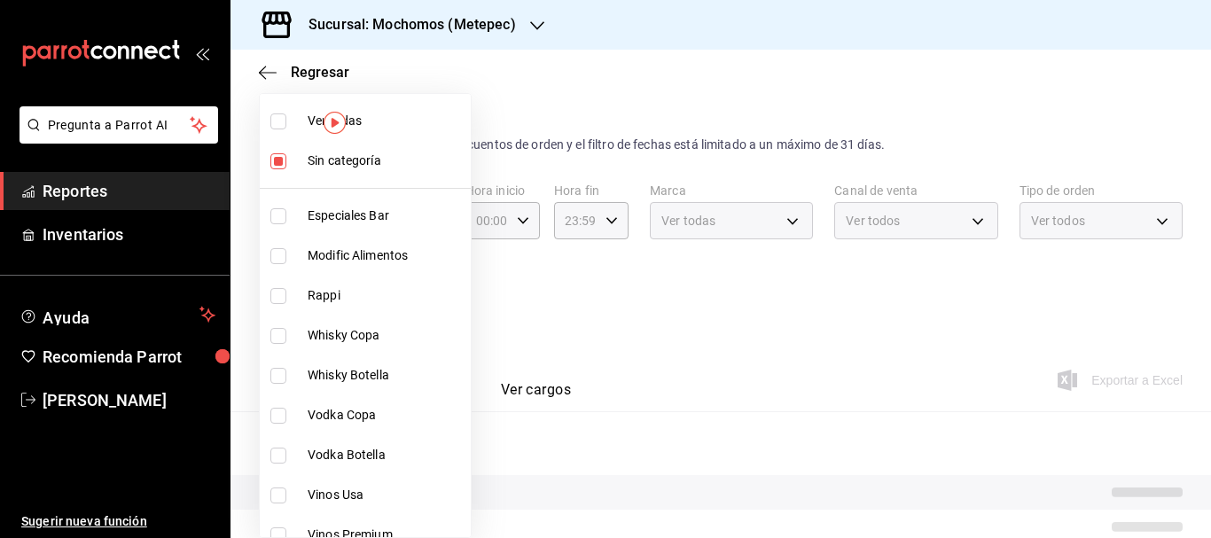
checkbox input "true"
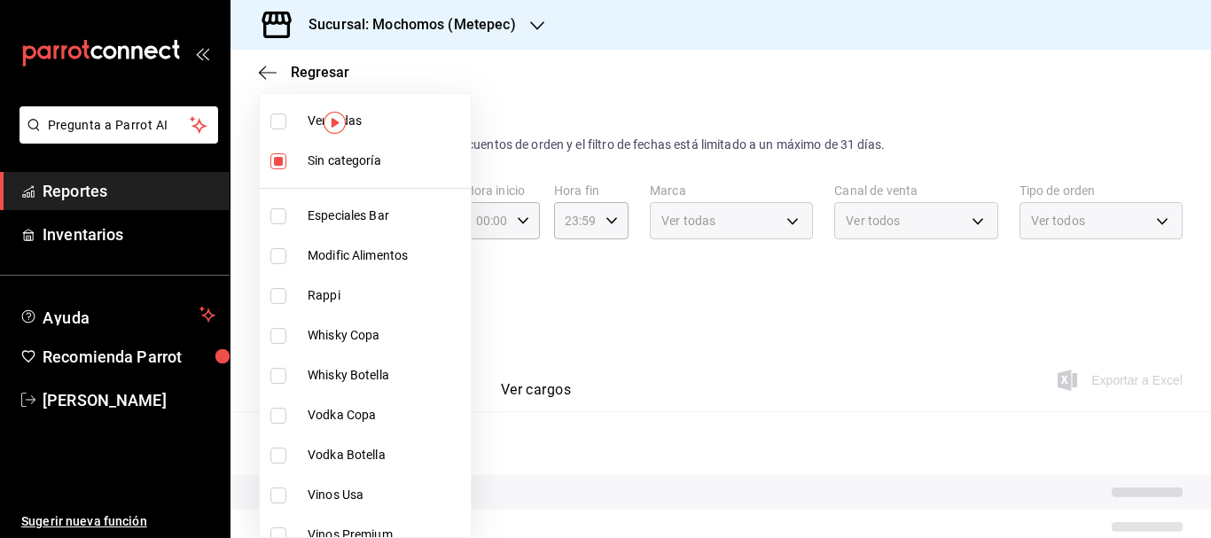
checkbox input "true"
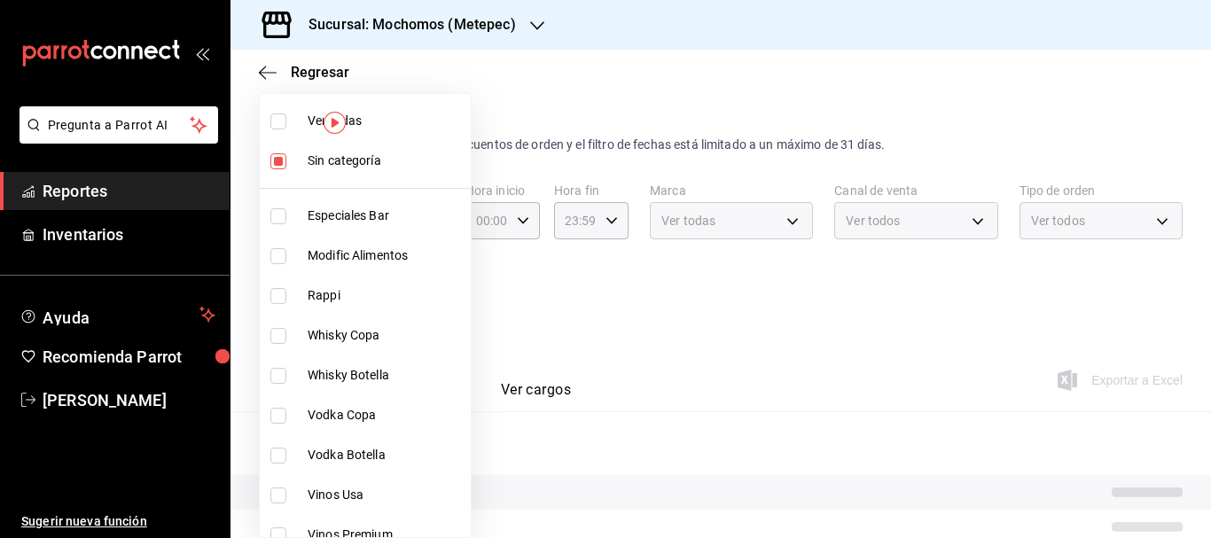
checkbox input "true"
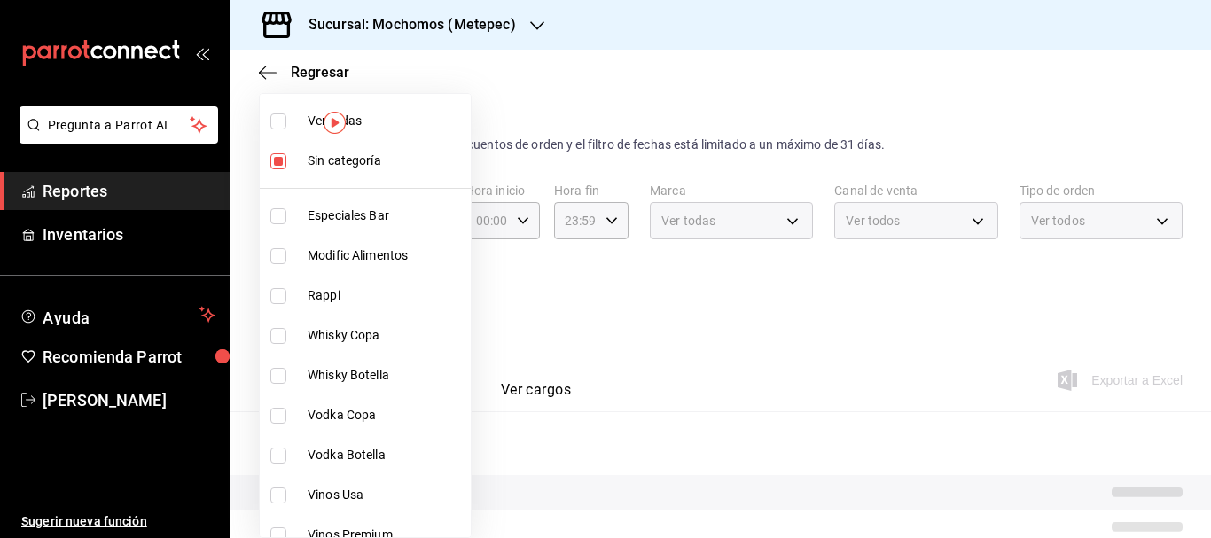
checkbox input "true"
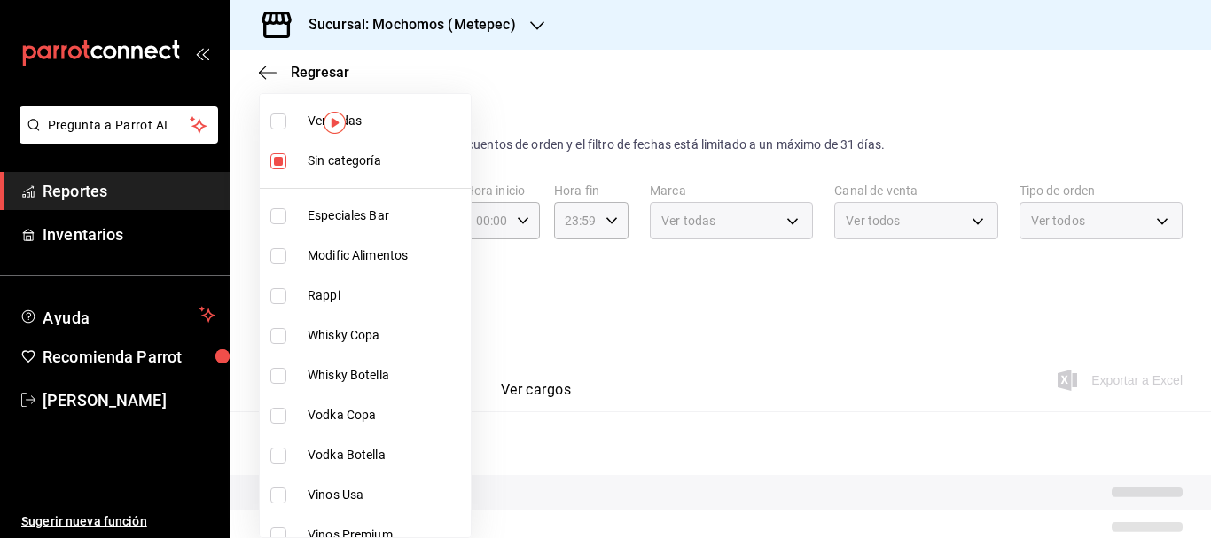
checkbox input "true"
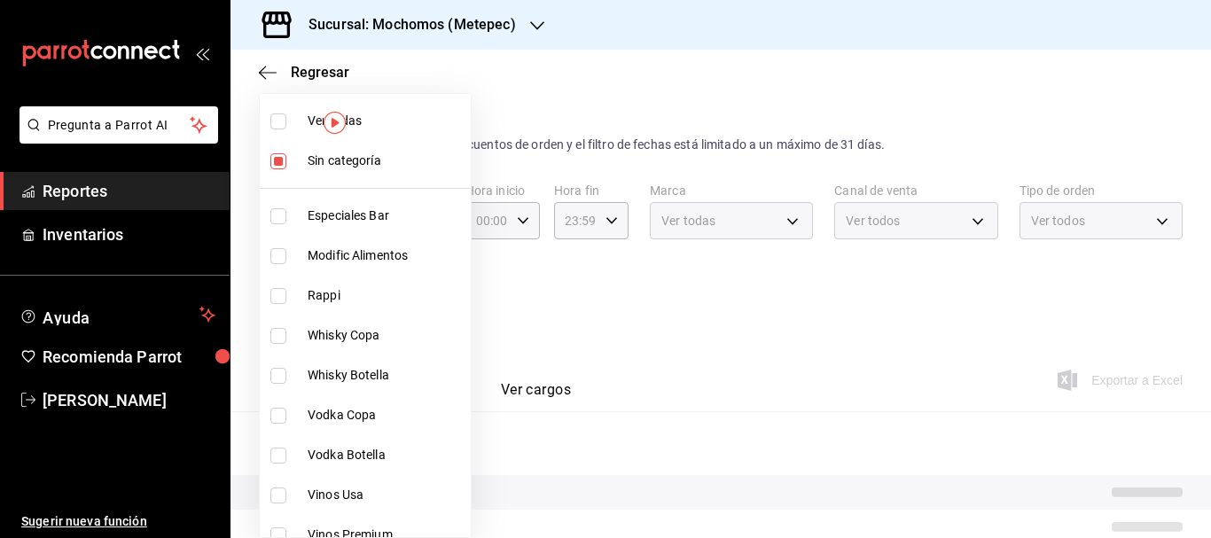
checkbox input "true"
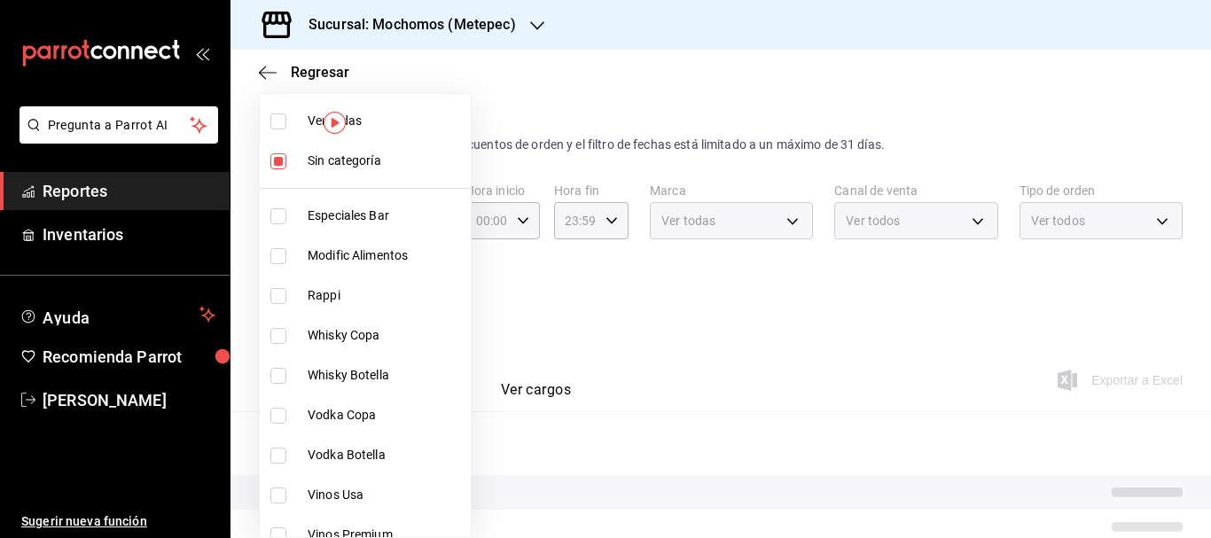
checkbox input "true"
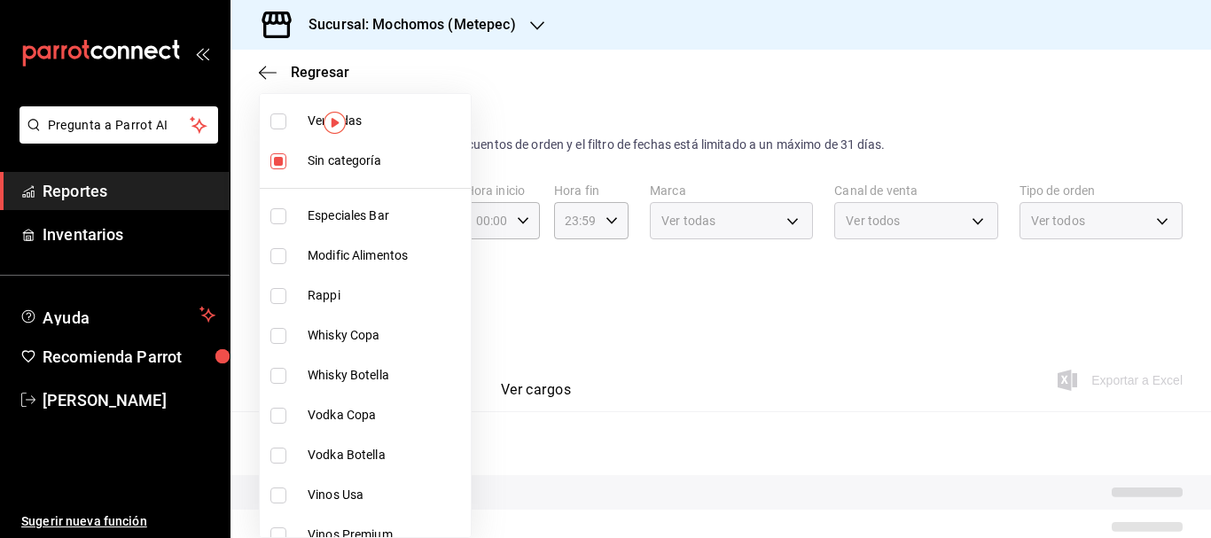
checkbox input "true"
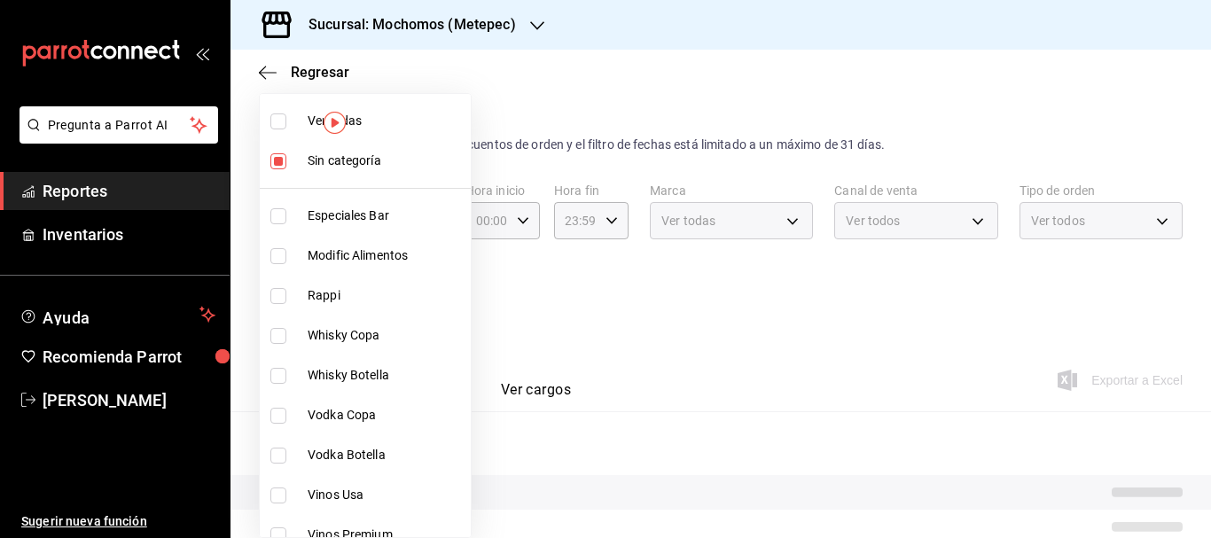
checkbox input "true"
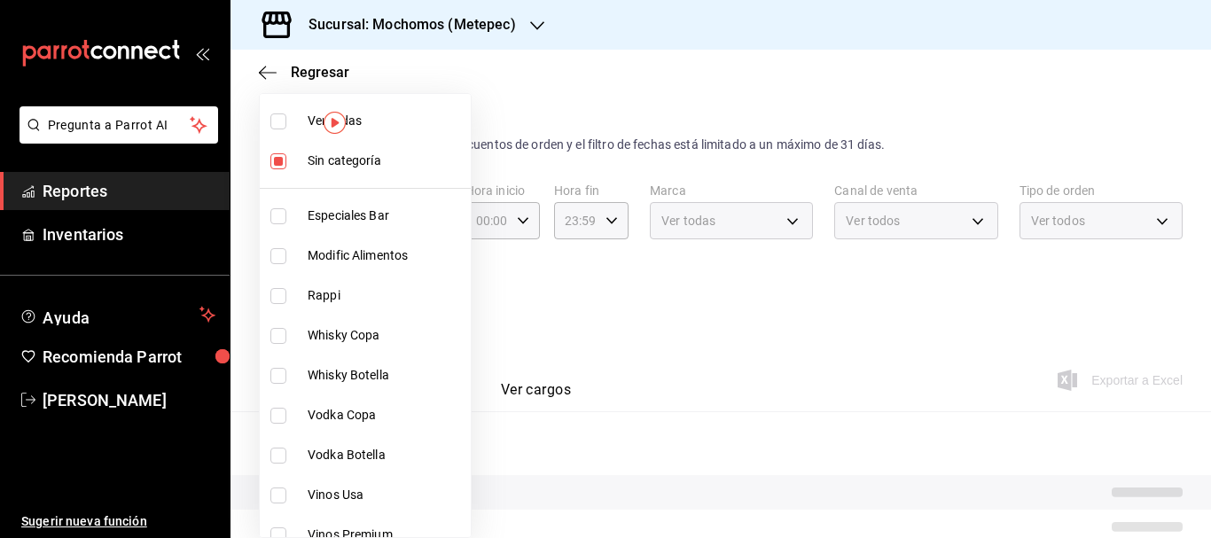
checkbox input "true"
click at [749, 304] on div at bounding box center [605, 269] width 1211 height 538
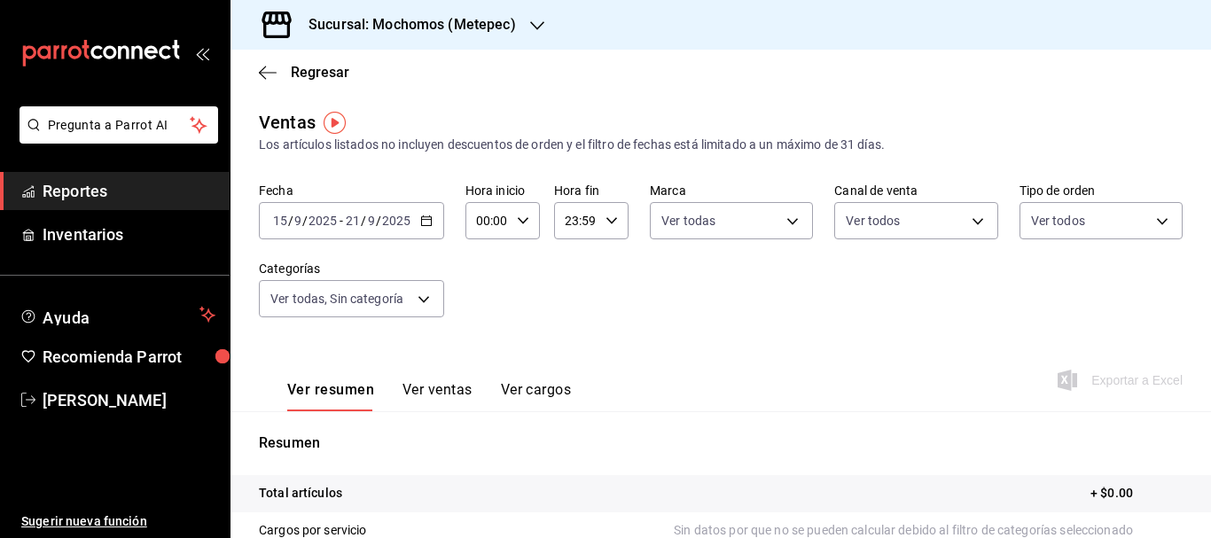
click at [272, 220] on input "15" at bounding box center [280, 221] width 16 height 14
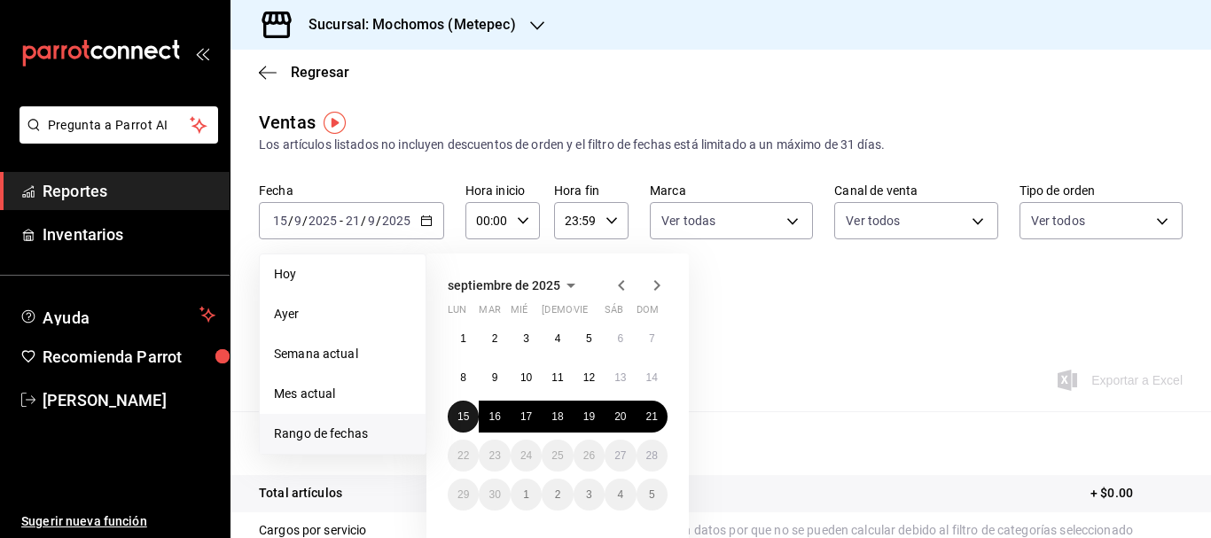
click at [462, 414] on abbr "15" at bounding box center [464, 417] width 12 height 12
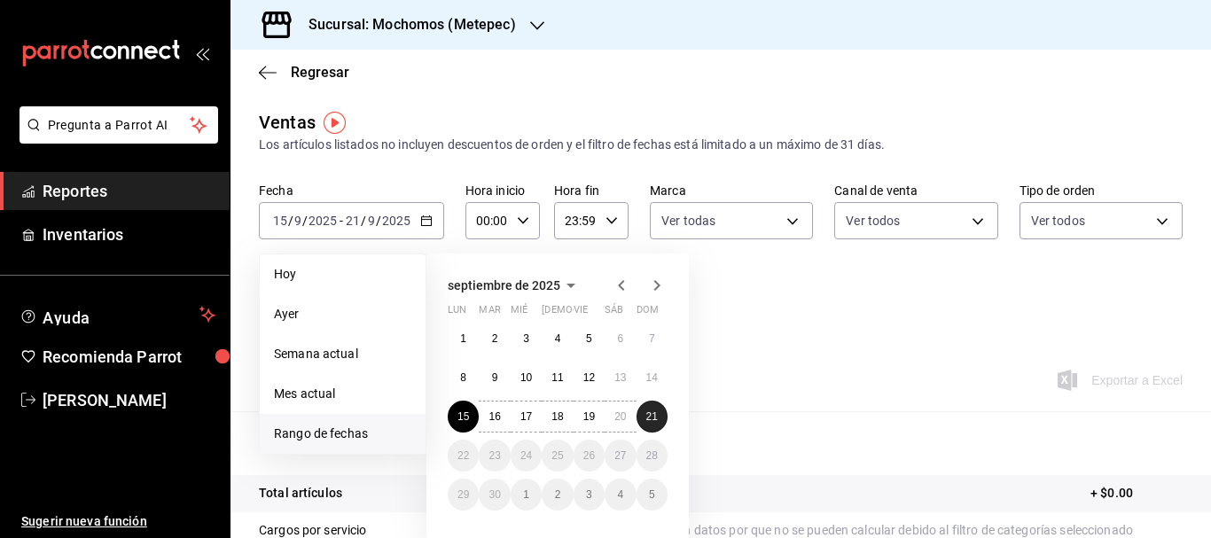
click at [640, 414] on button "21" at bounding box center [652, 417] width 31 height 32
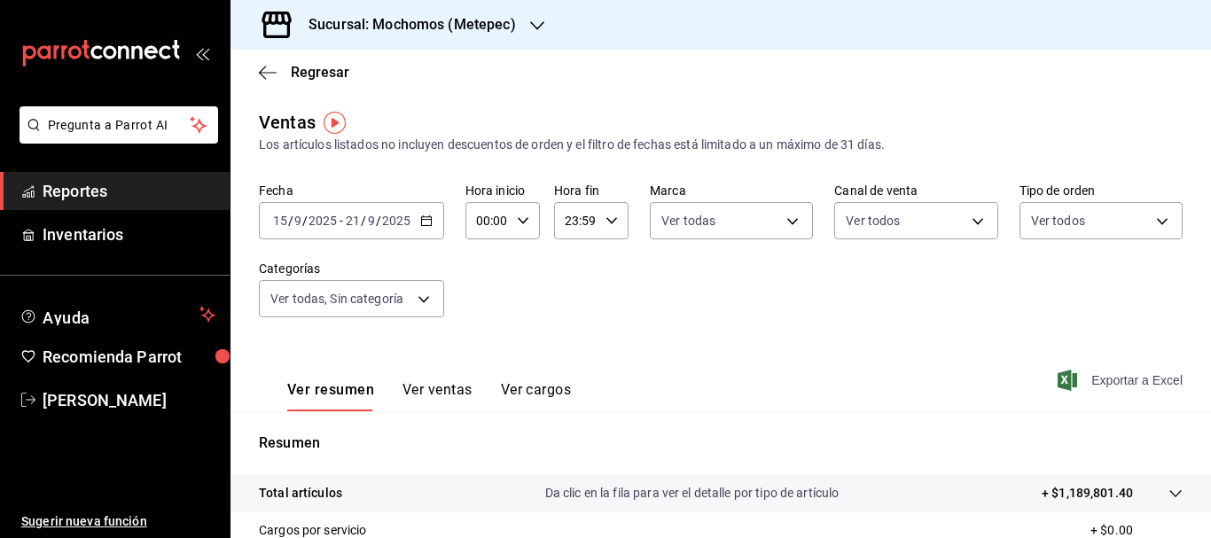
click at [1102, 380] on span "Exportar a Excel" at bounding box center [1121, 380] width 121 height 21
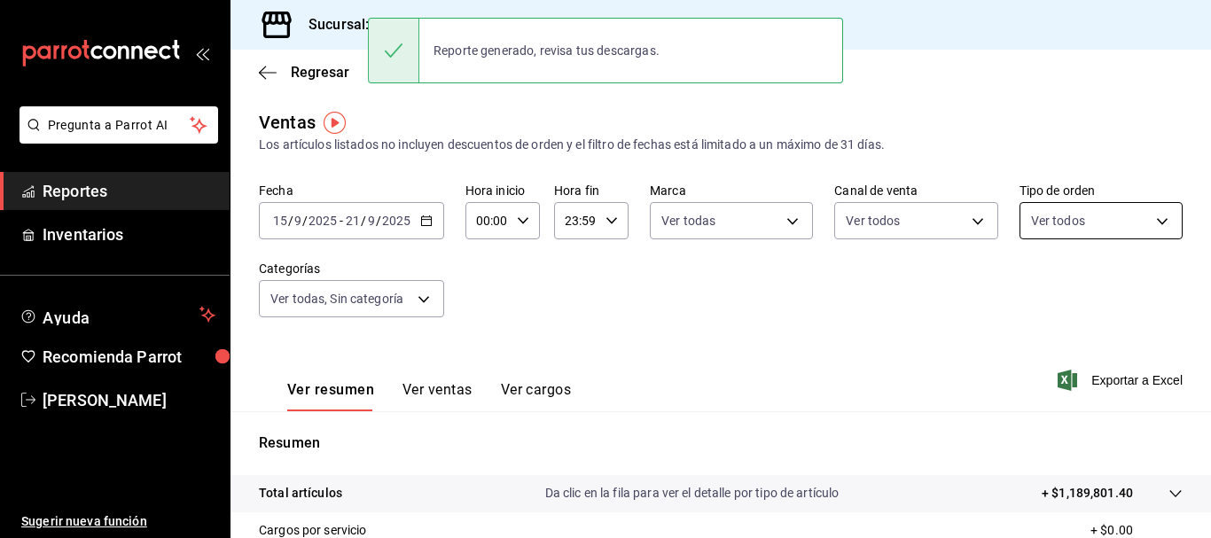
click at [1105, 212] on body "Pregunta a Parrot AI Reportes Inventarios Ayuda Recomienda Parrot [PERSON_NAME]…" at bounding box center [605, 269] width 1211 height 538
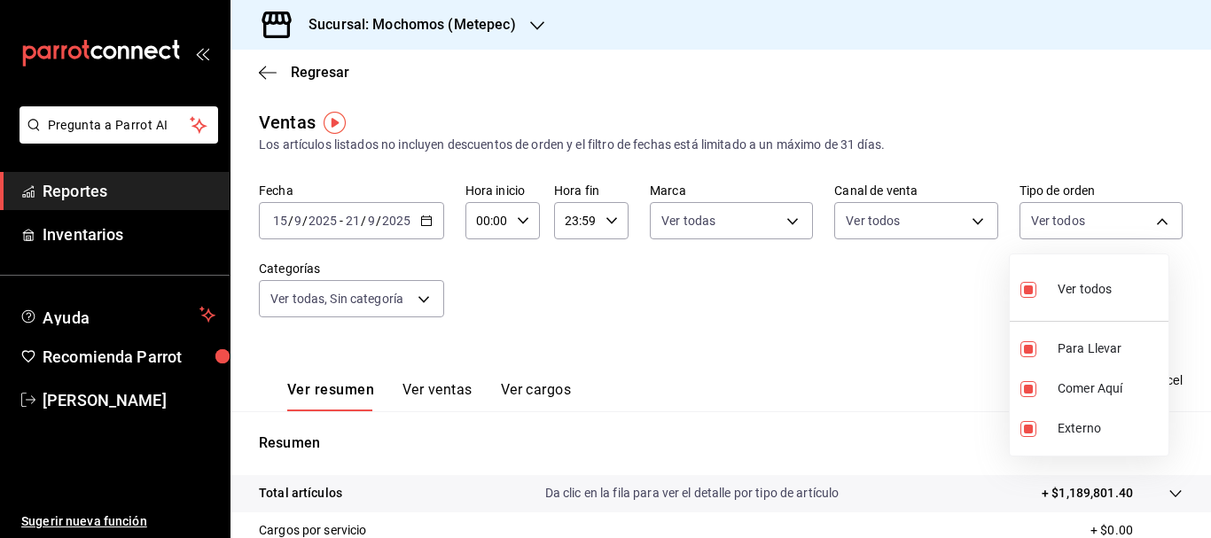
click at [275, 217] on div at bounding box center [605, 269] width 1211 height 538
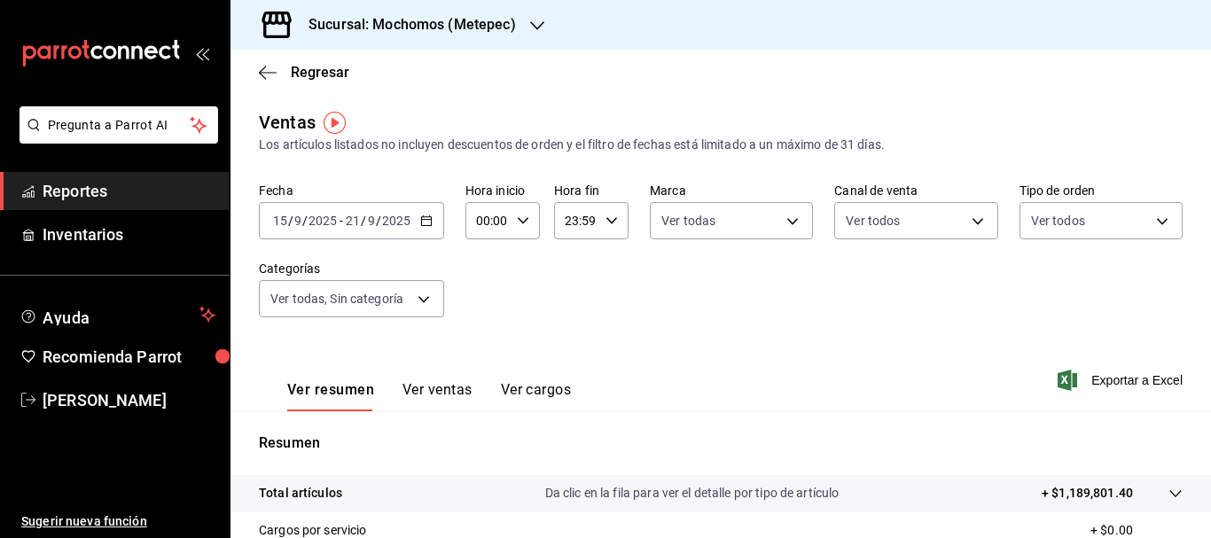
click at [275, 217] on input "15" at bounding box center [280, 221] width 16 height 14
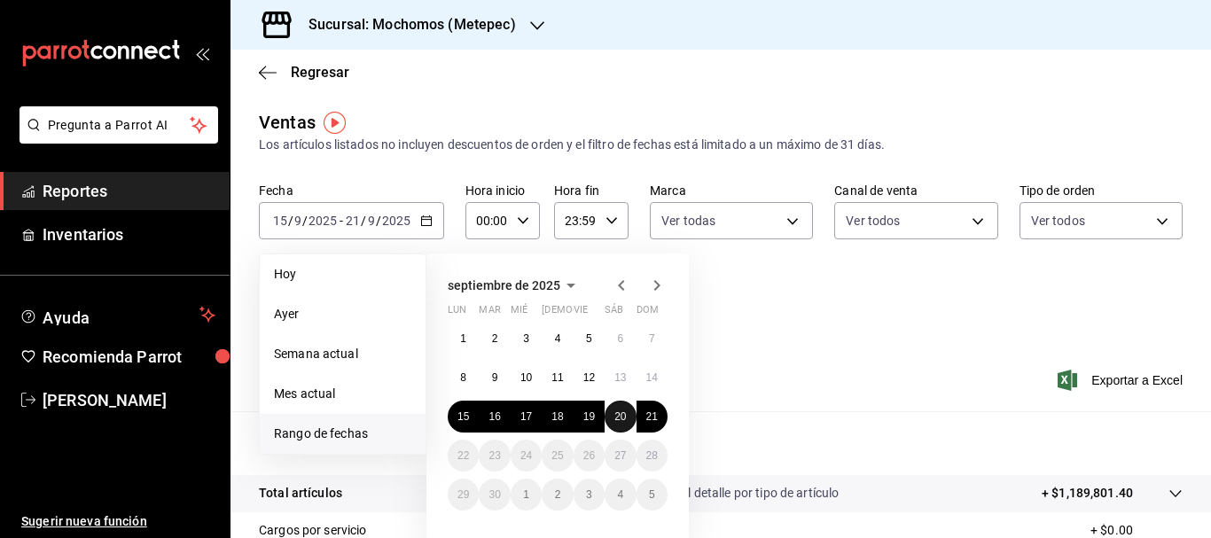
click at [607, 422] on button "20" at bounding box center [620, 417] width 31 height 32
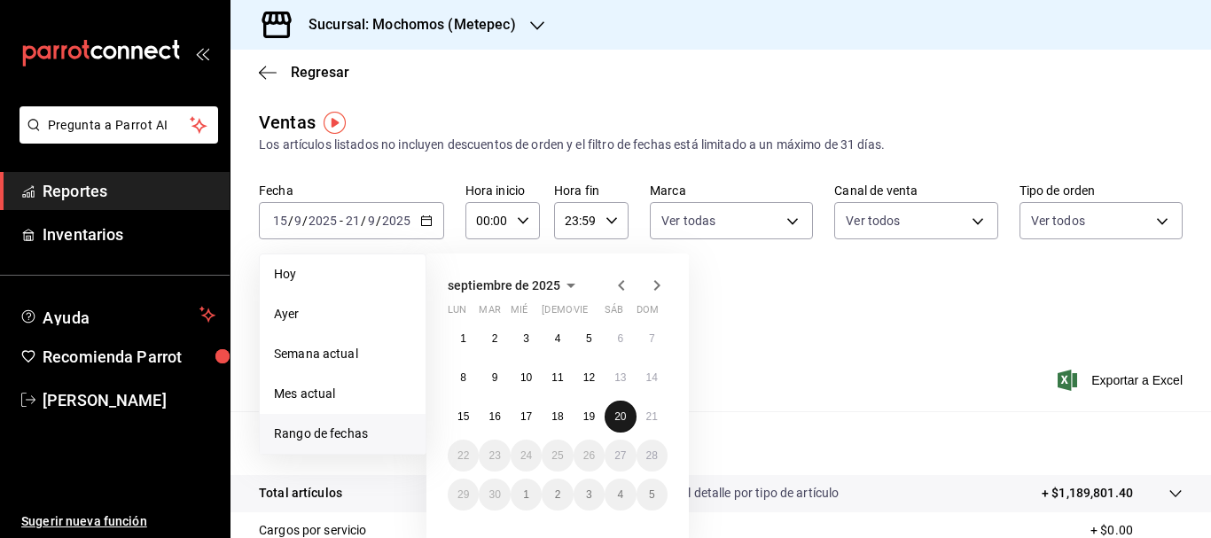
click at [607, 422] on button "20" at bounding box center [620, 417] width 31 height 32
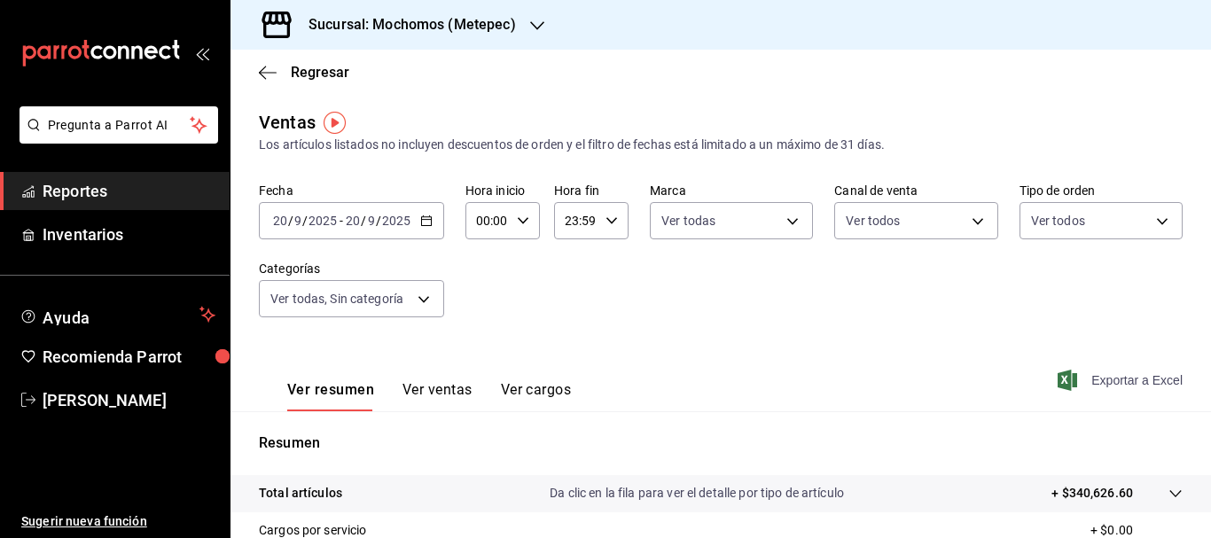
click at [1145, 379] on span "Exportar a Excel" at bounding box center [1121, 380] width 121 height 21
